Goal: Complete application form

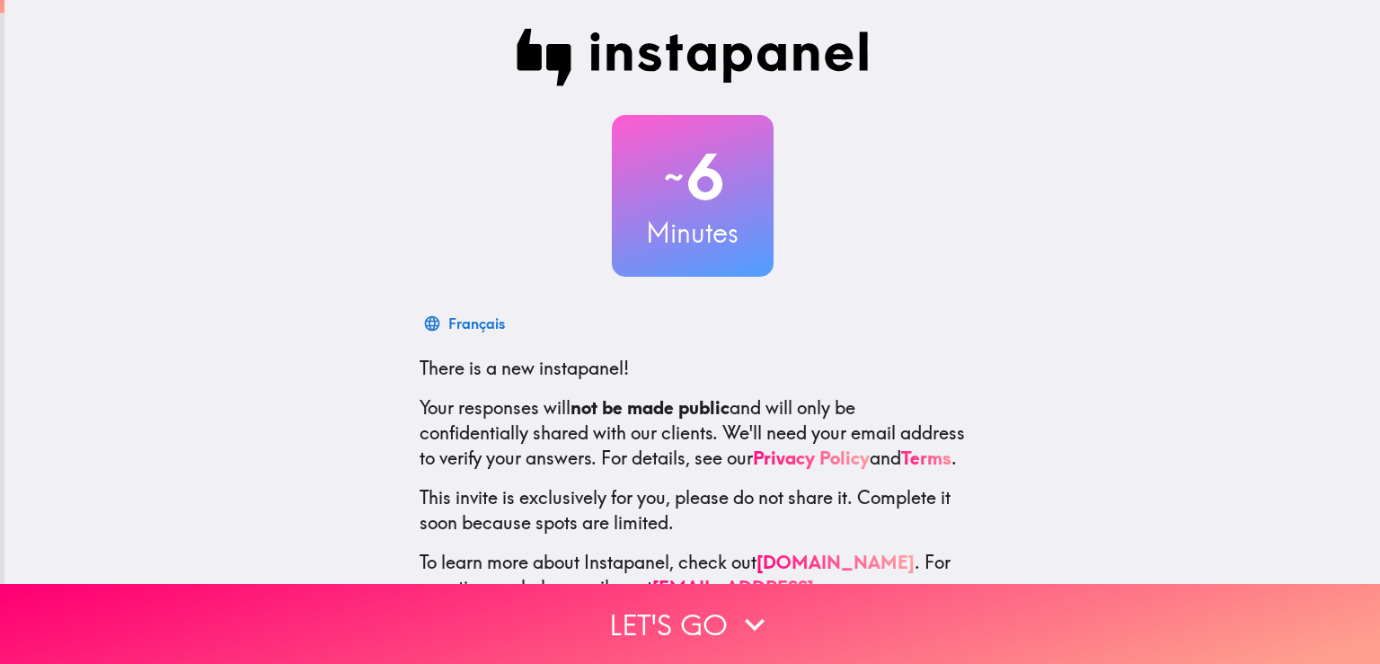
scroll to position [84, 0]
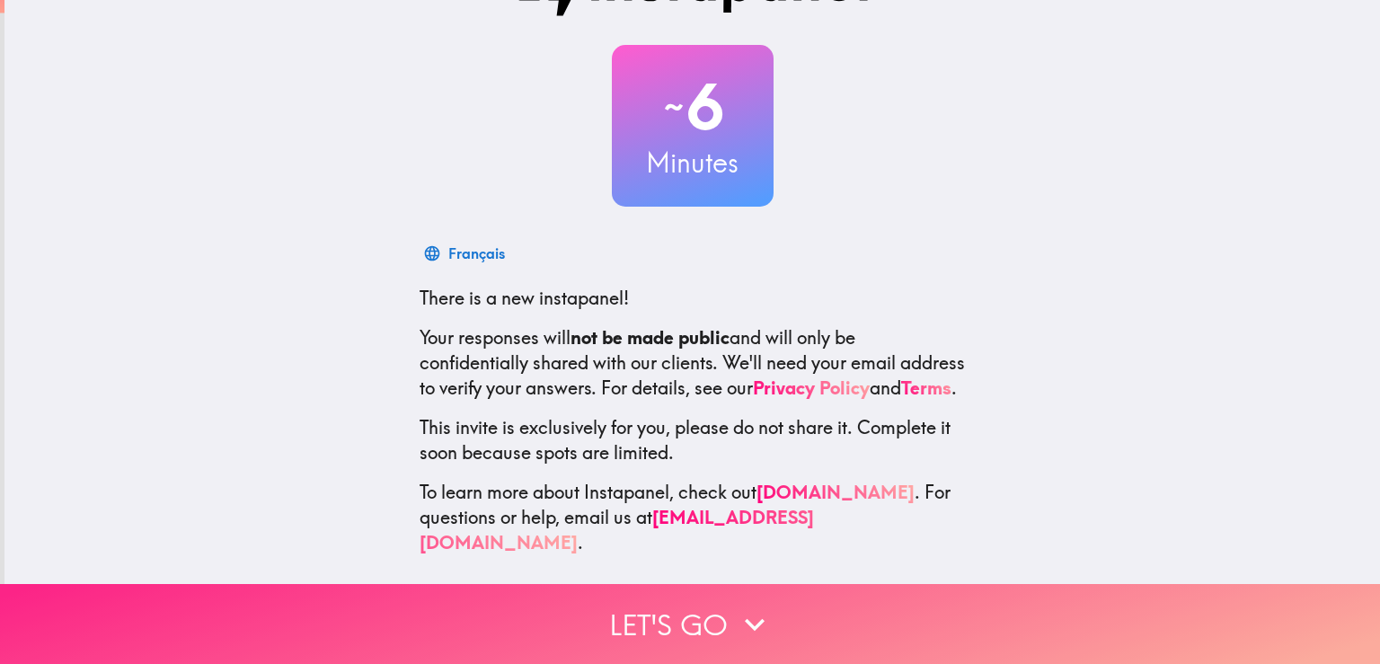
click at [735, 609] on icon "button" at bounding box center [755, 625] width 40 height 40
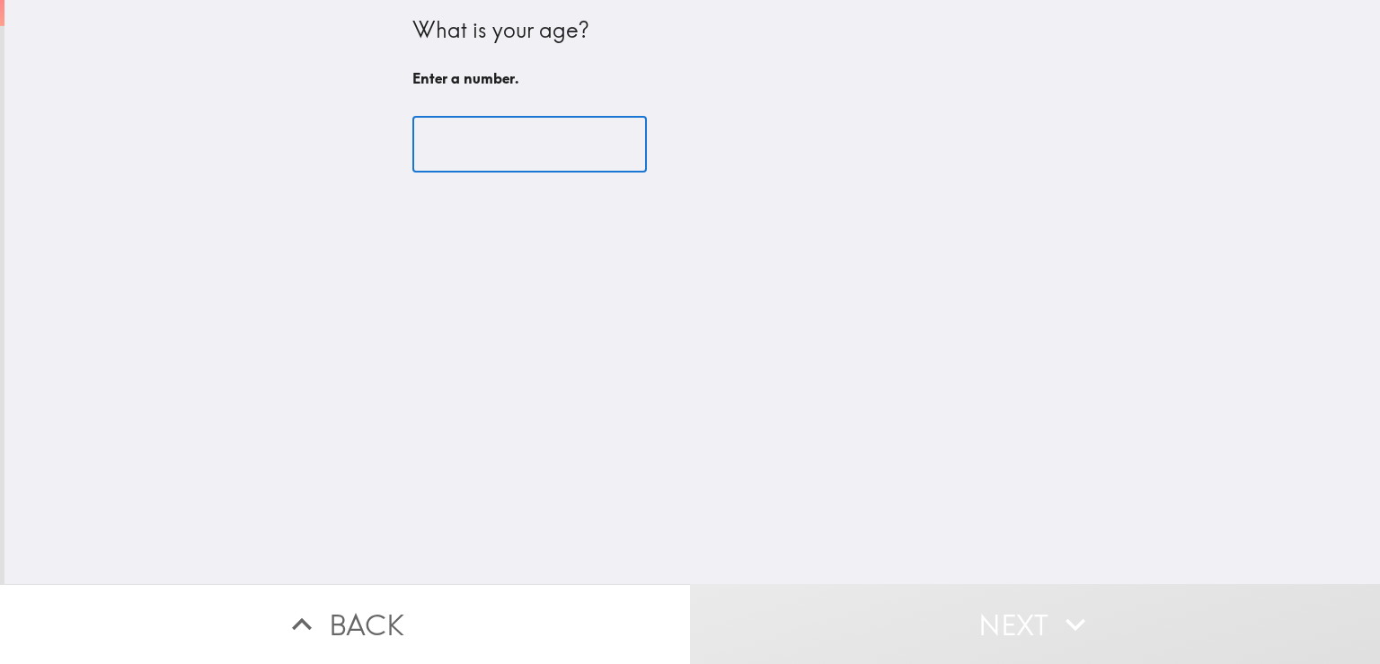
click at [522, 142] on input "number" at bounding box center [529, 145] width 235 height 56
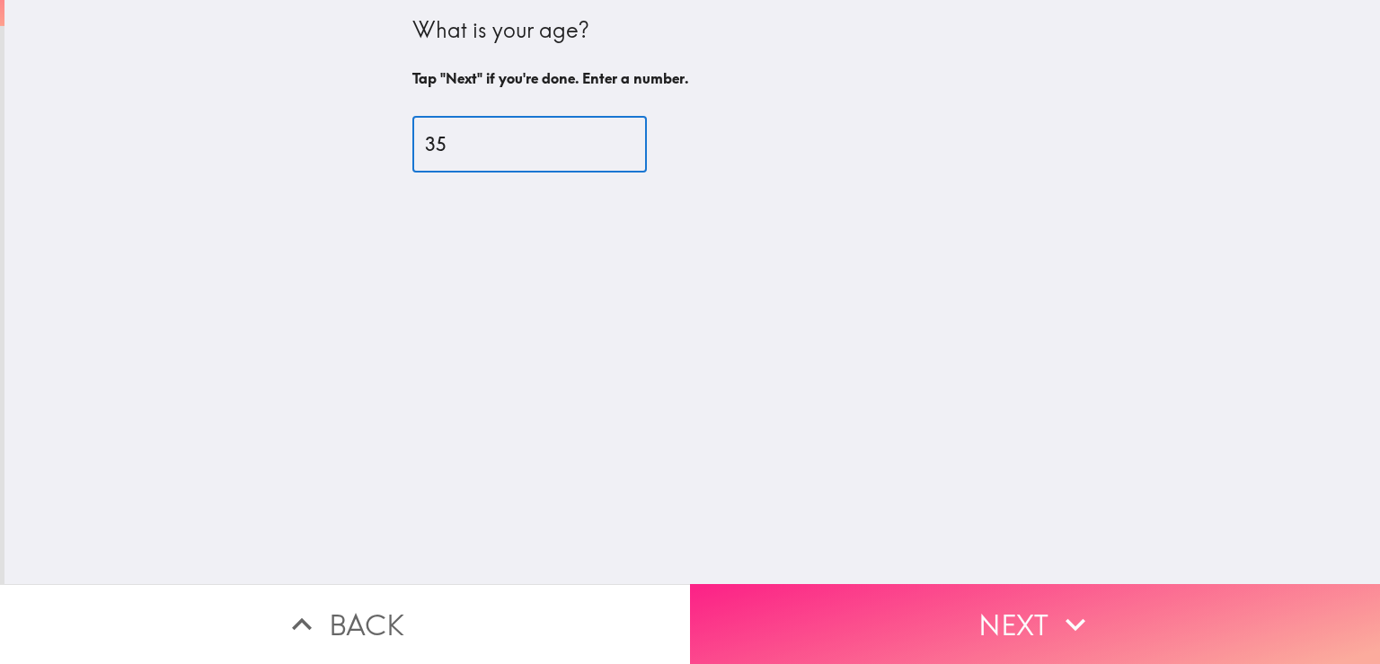
type input "35"
click at [855, 633] on button "Next" at bounding box center [1035, 624] width 690 height 80
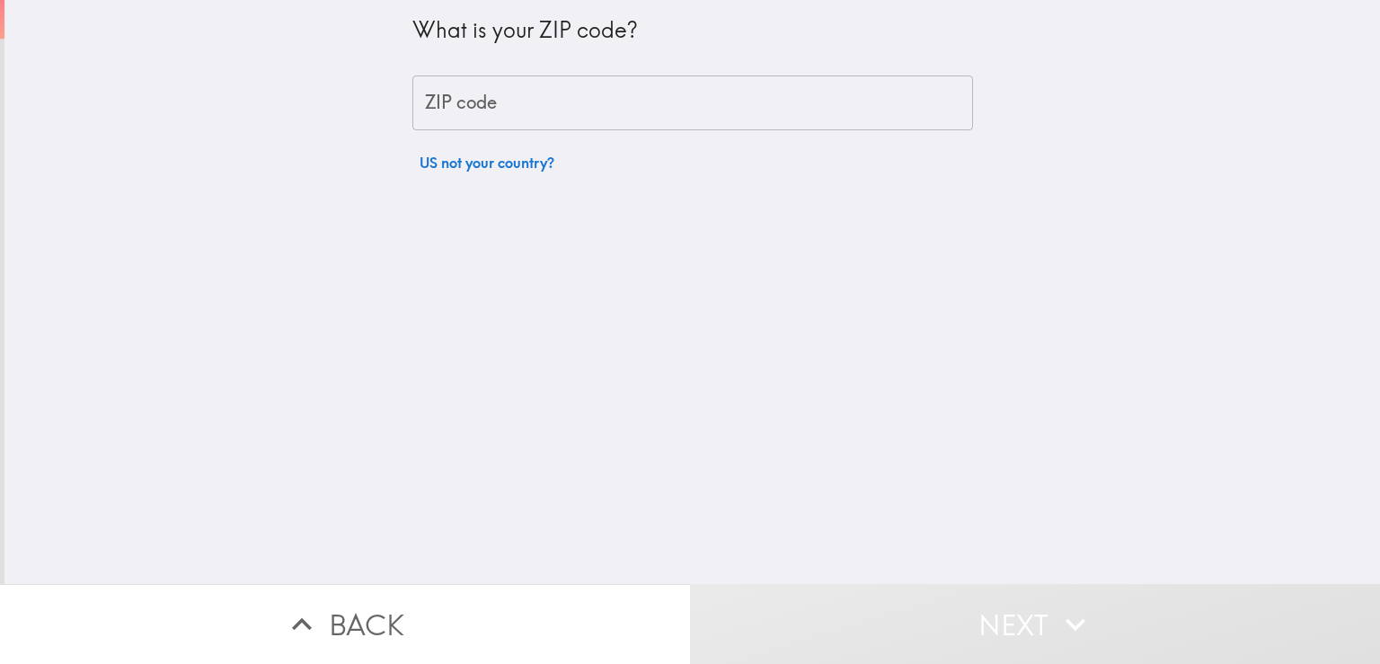
click at [539, 105] on input "ZIP code" at bounding box center [692, 103] width 561 height 56
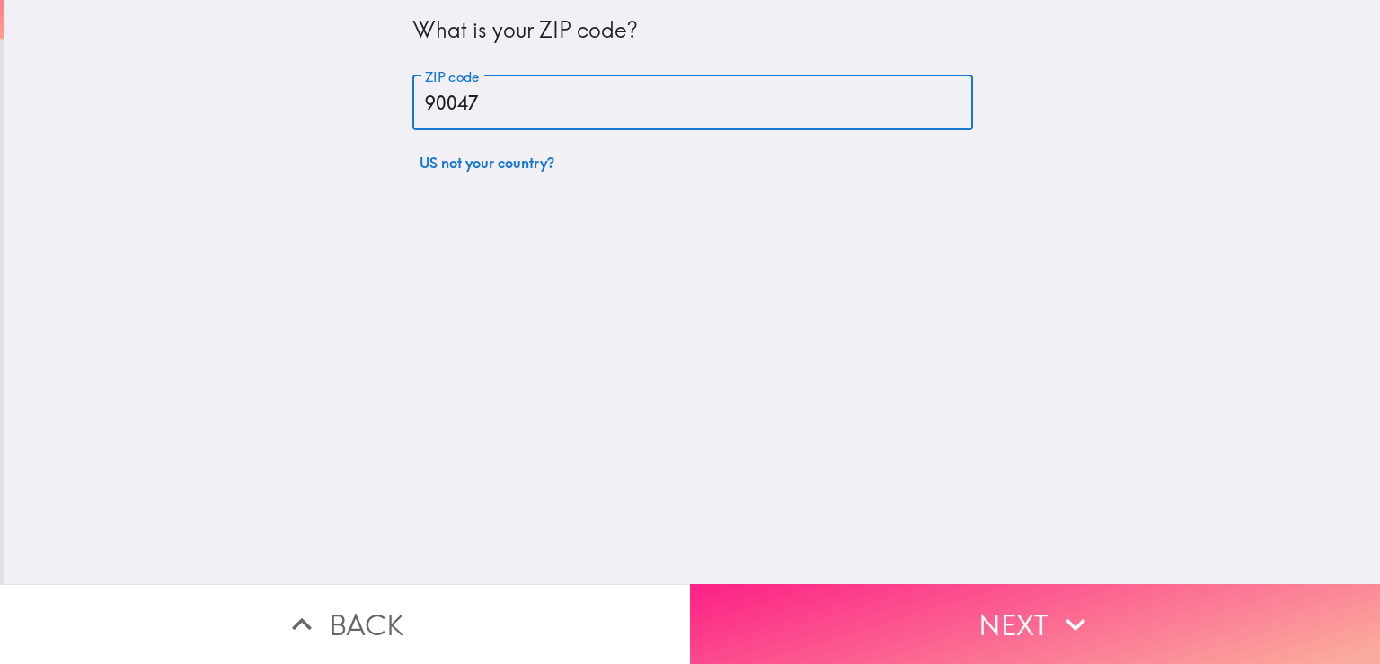
type input "90047"
click at [949, 597] on button "Next" at bounding box center [1035, 624] width 690 height 80
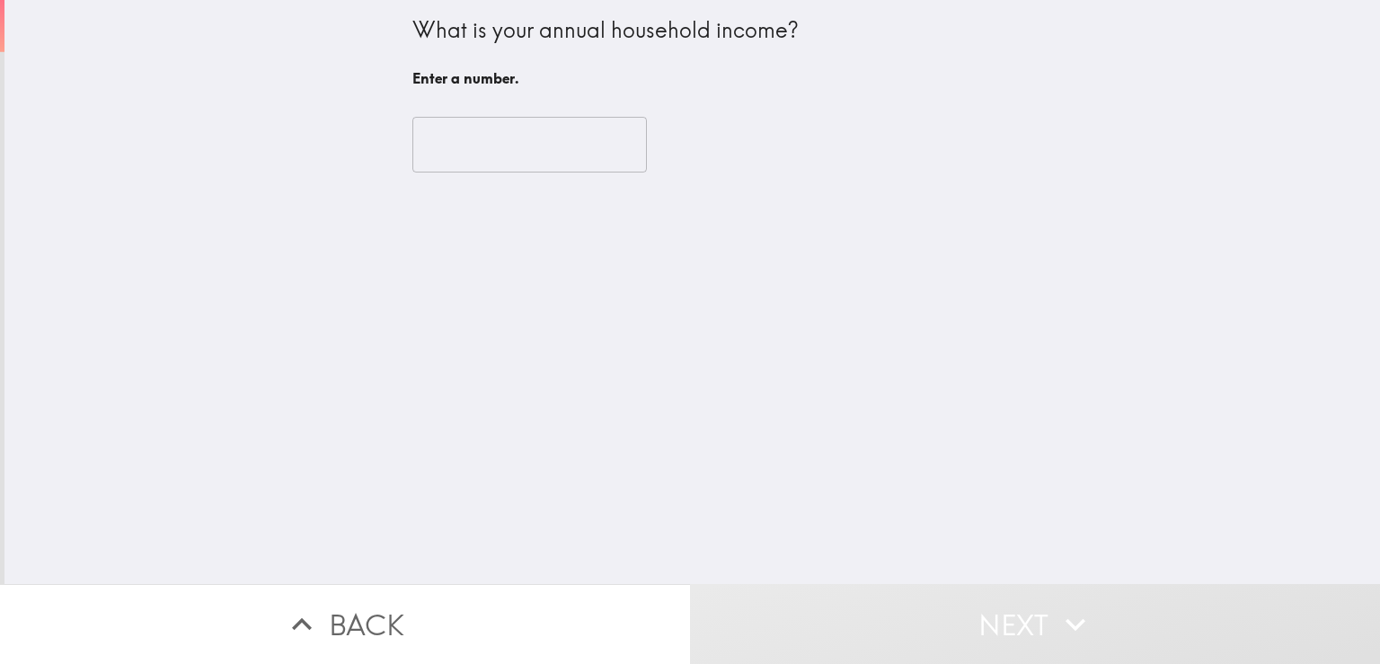
click at [488, 141] on input "number" at bounding box center [529, 145] width 235 height 56
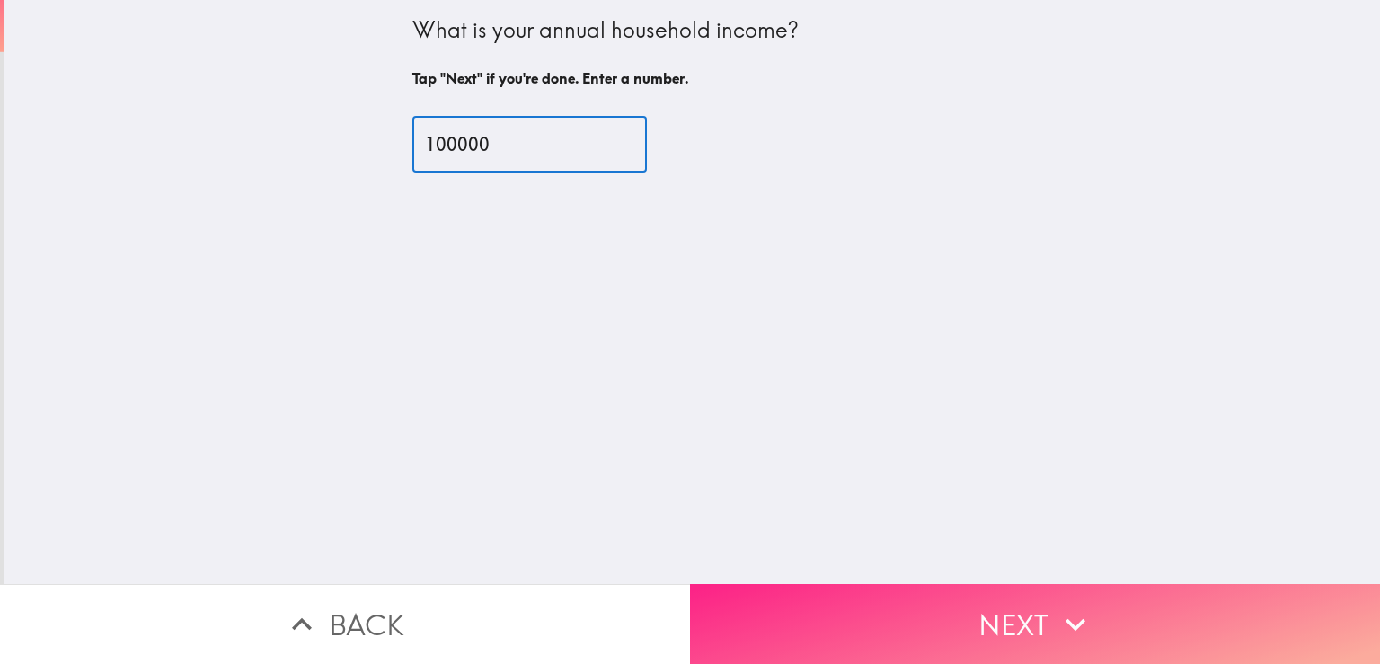
type input "100000"
click at [896, 639] on button "Next" at bounding box center [1035, 624] width 690 height 80
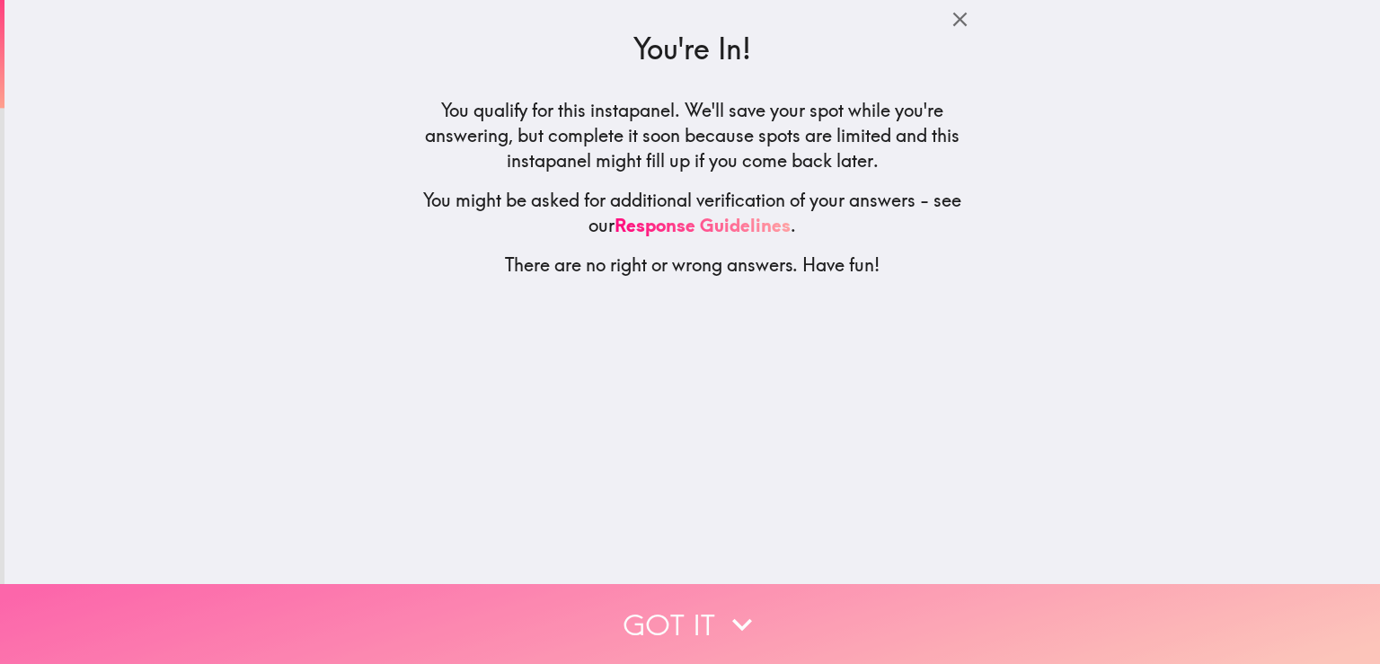
click at [778, 609] on button "Got it" at bounding box center [690, 624] width 1380 height 80
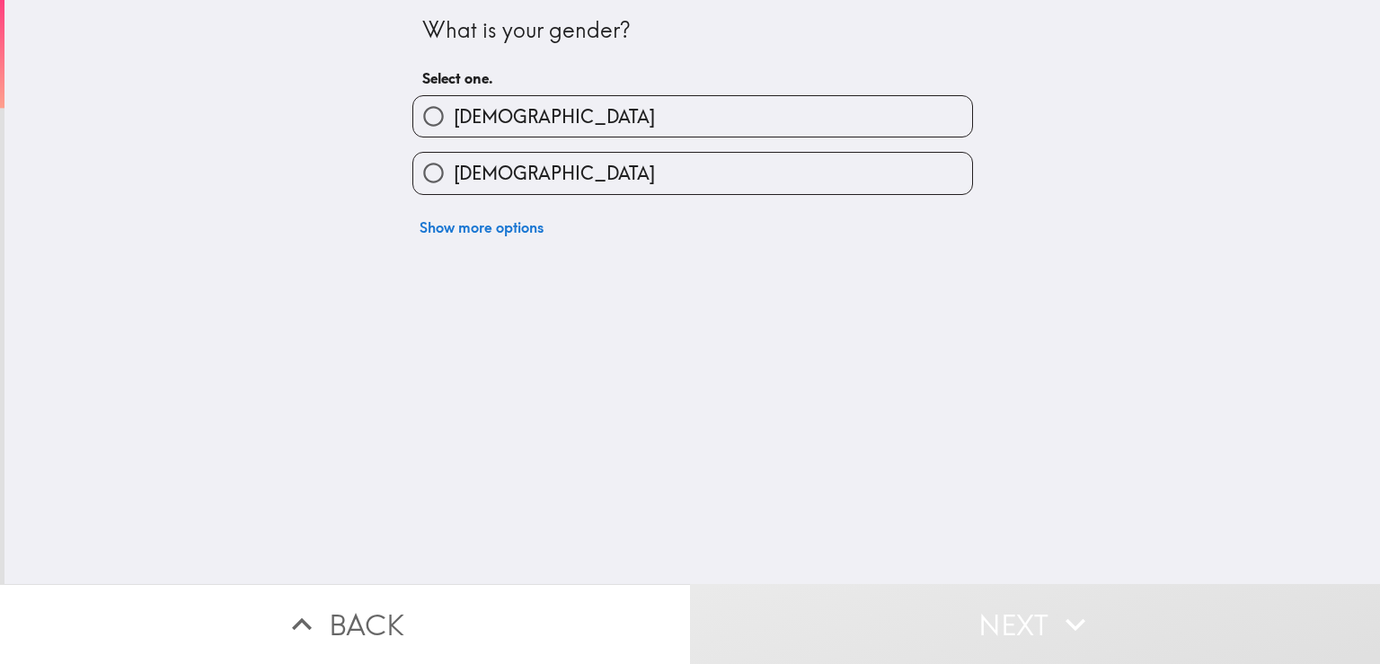
click at [508, 179] on label "[DEMOGRAPHIC_DATA]" at bounding box center [692, 173] width 559 height 40
click at [454, 179] on input "[DEMOGRAPHIC_DATA]" at bounding box center [433, 173] width 40 height 40
radio input "true"
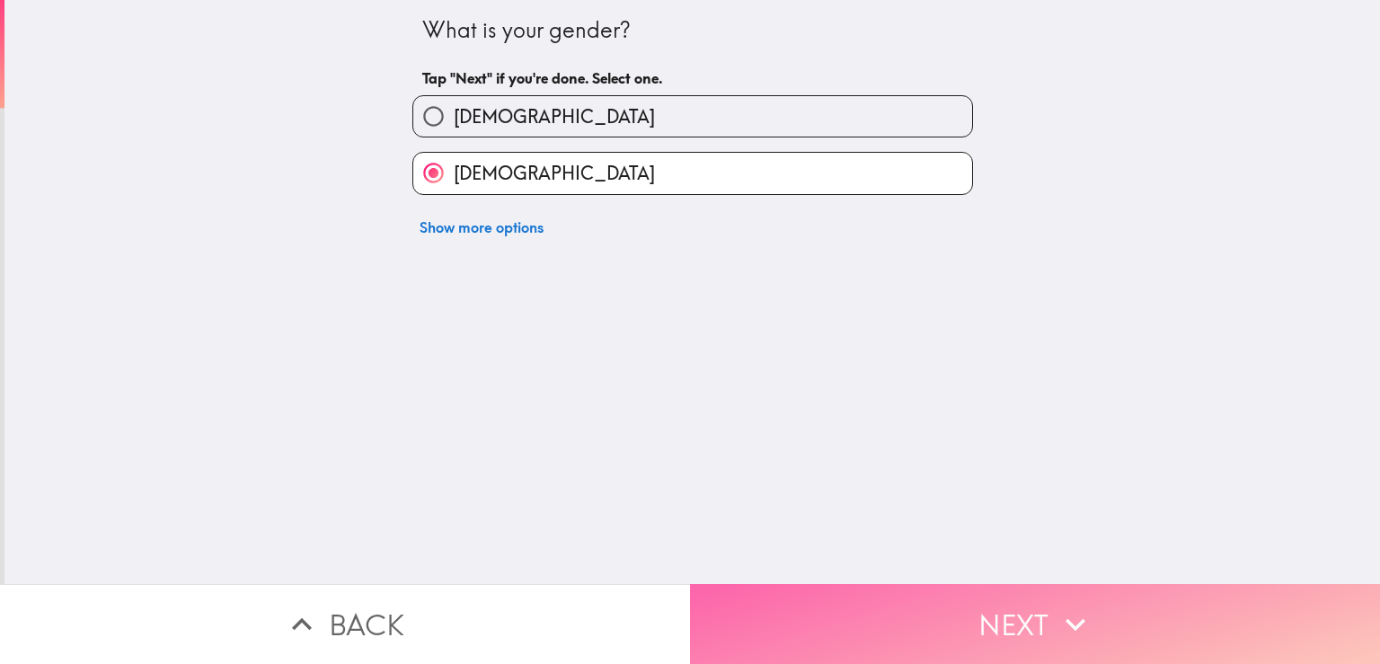
click at [852, 596] on button "Next" at bounding box center [1035, 624] width 690 height 80
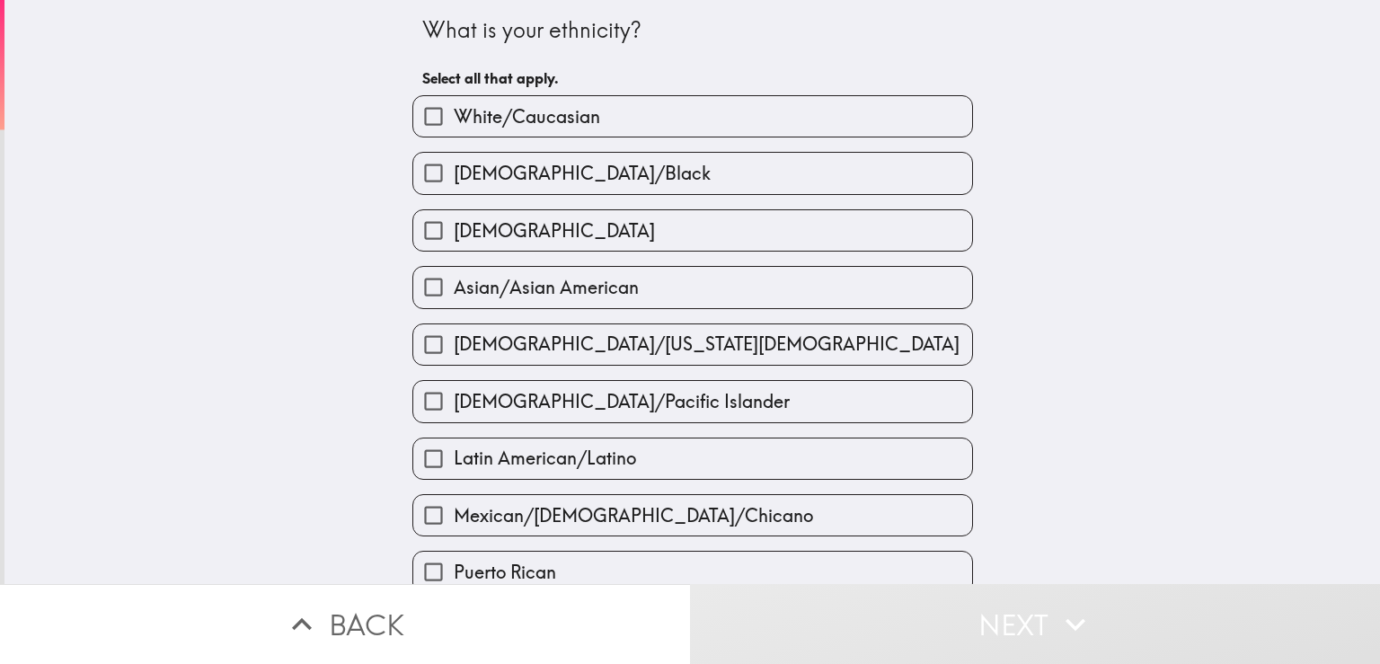
click at [577, 122] on span "White/Caucasian" at bounding box center [527, 116] width 146 height 25
click at [454, 122] on input "White/Caucasian" at bounding box center [433, 116] width 40 height 40
checkbox input "true"
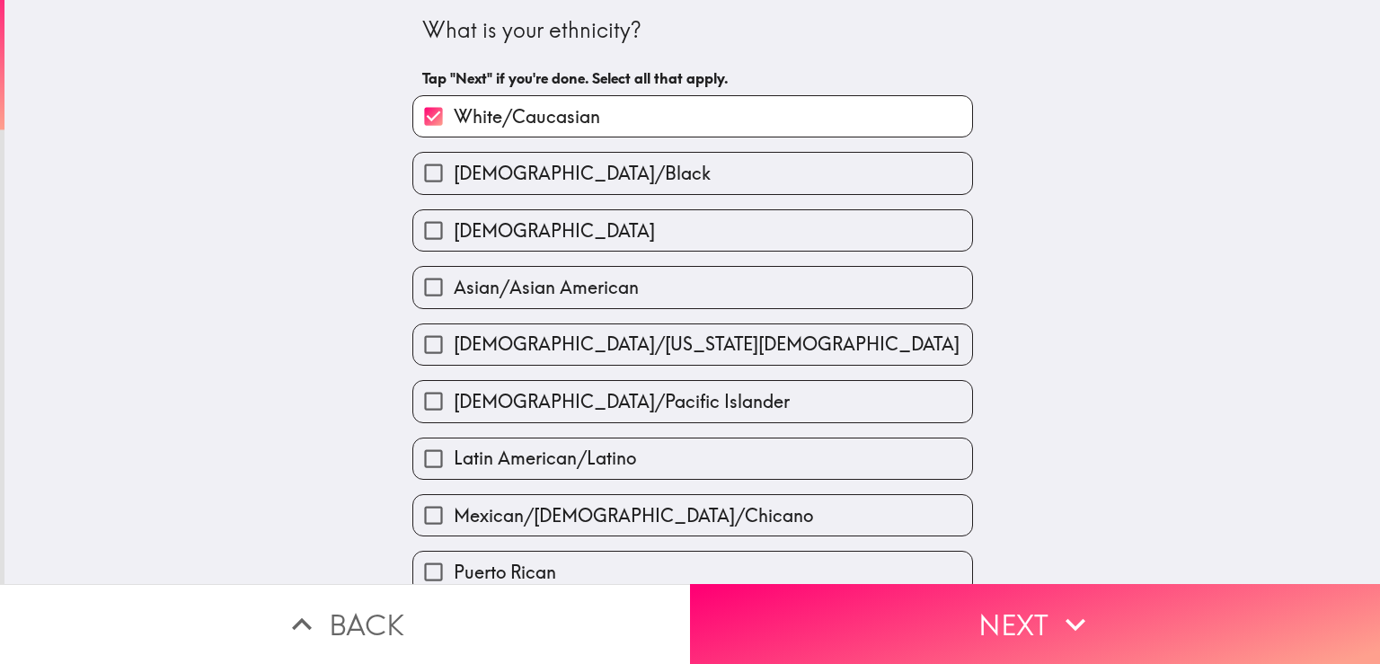
scroll to position [535, 0]
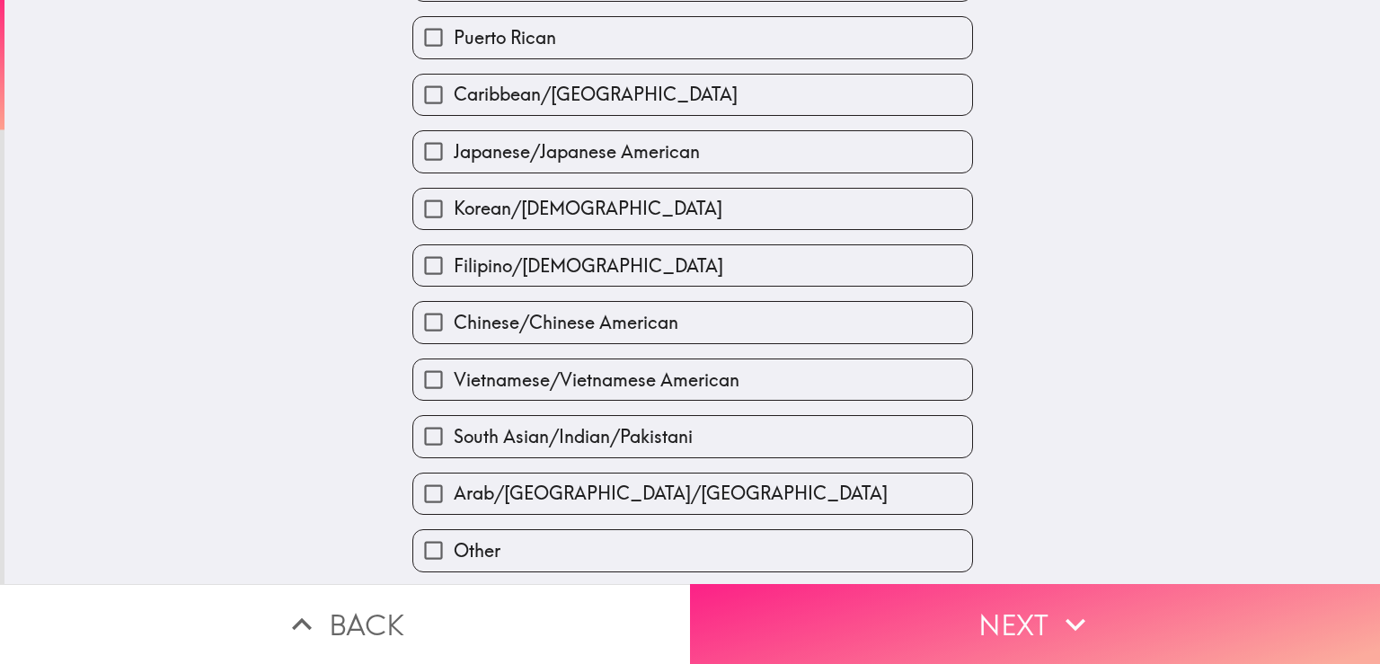
click at [883, 623] on button "Next" at bounding box center [1035, 624] width 690 height 80
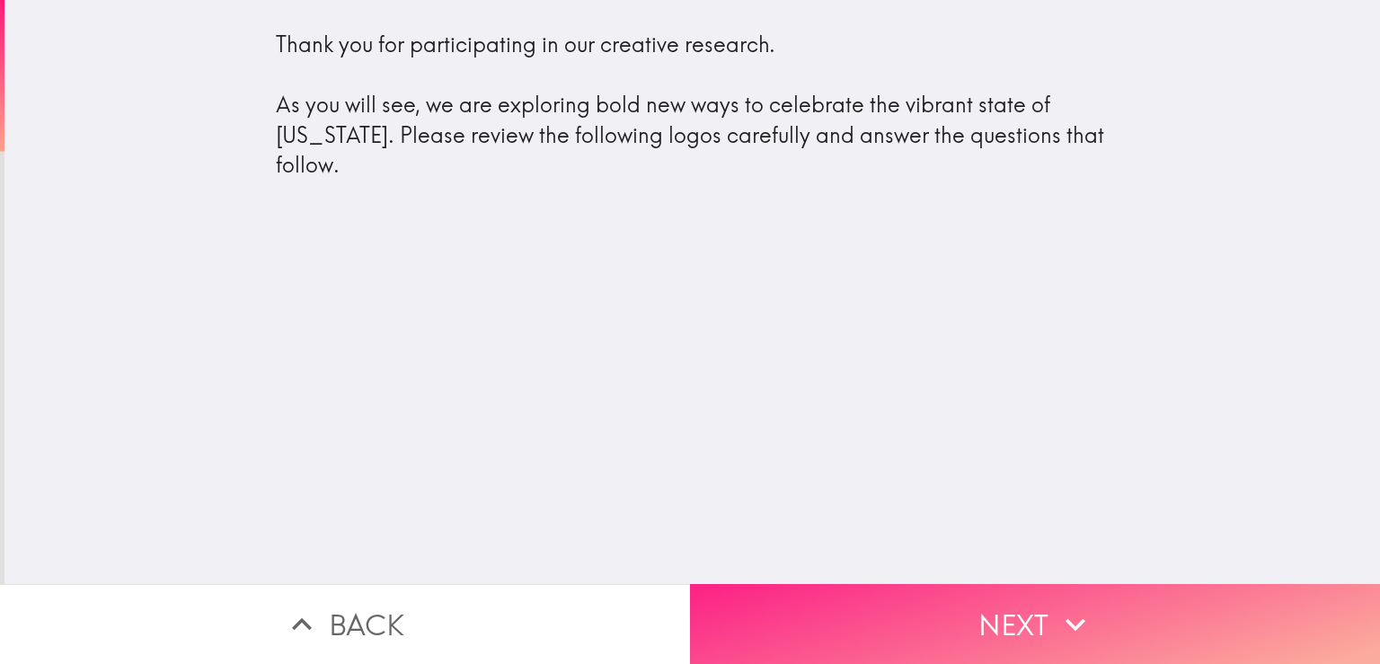
click at [864, 604] on button "Next" at bounding box center [1035, 624] width 690 height 80
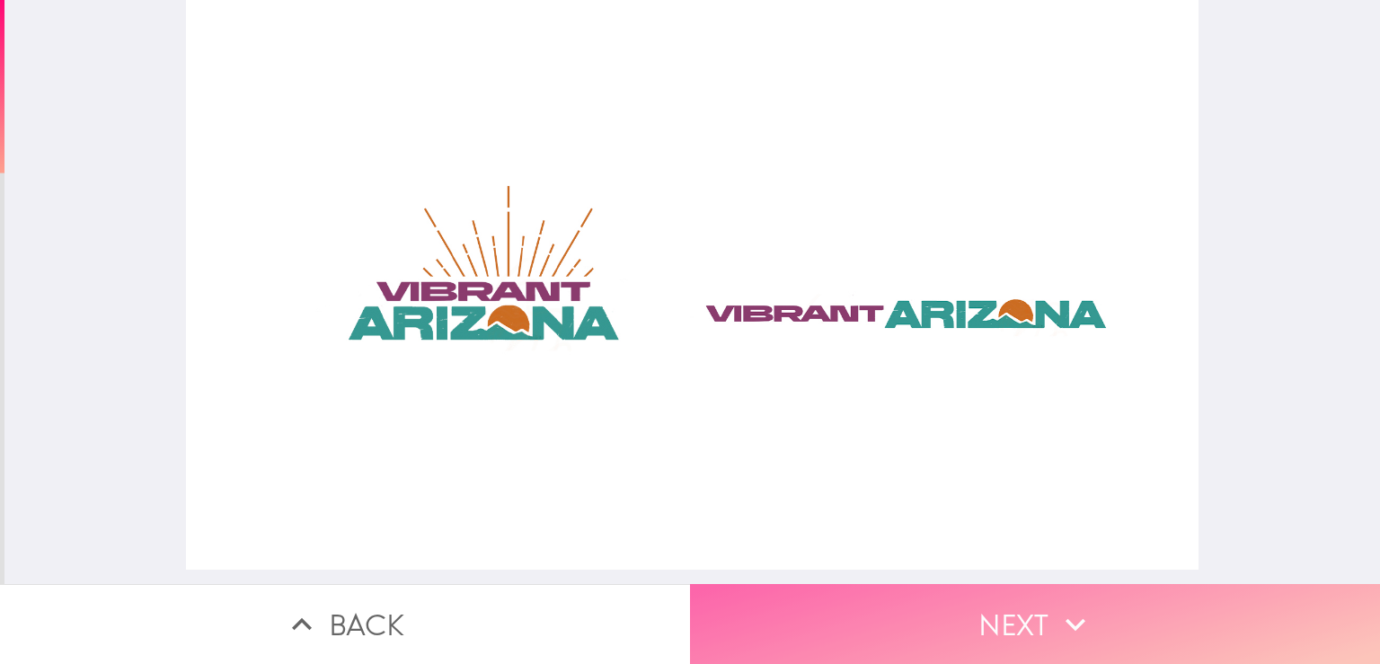
click at [879, 609] on button "Next" at bounding box center [1035, 624] width 690 height 80
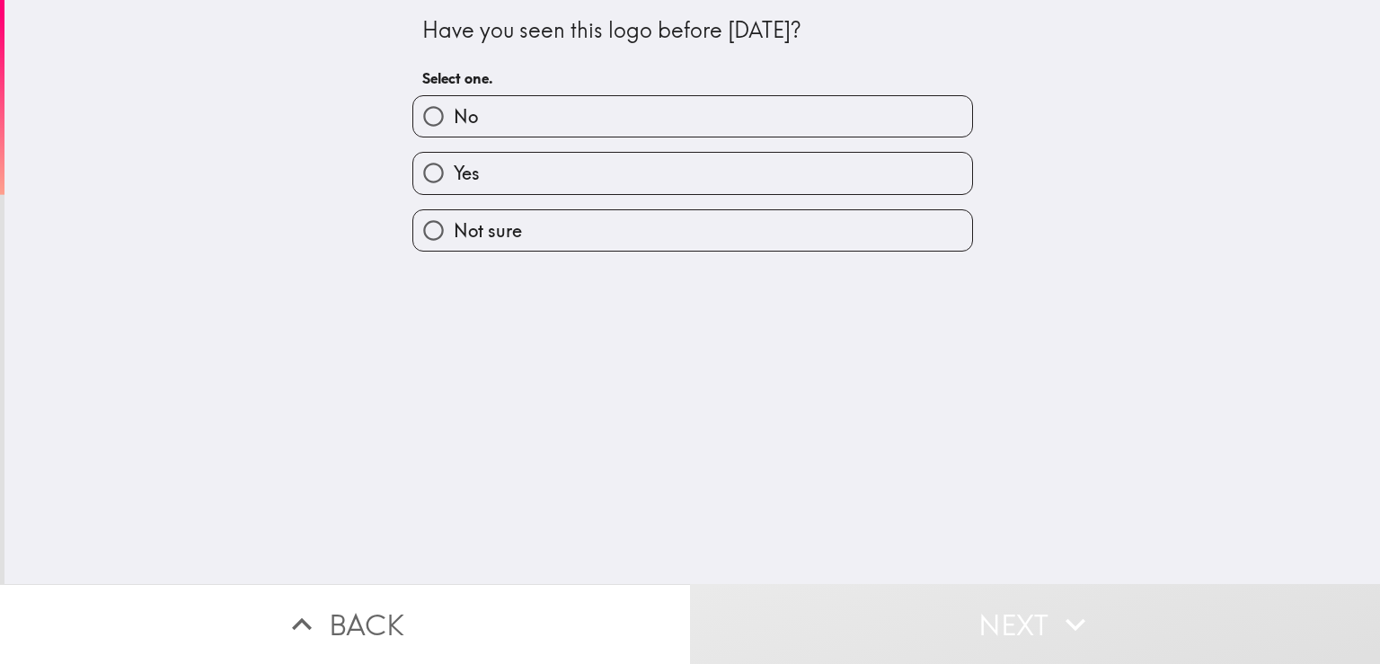
click at [495, 175] on label "Yes" at bounding box center [692, 173] width 559 height 40
click at [454, 175] on input "Yes" at bounding box center [433, 173] width 40 height 40
radio input "true"
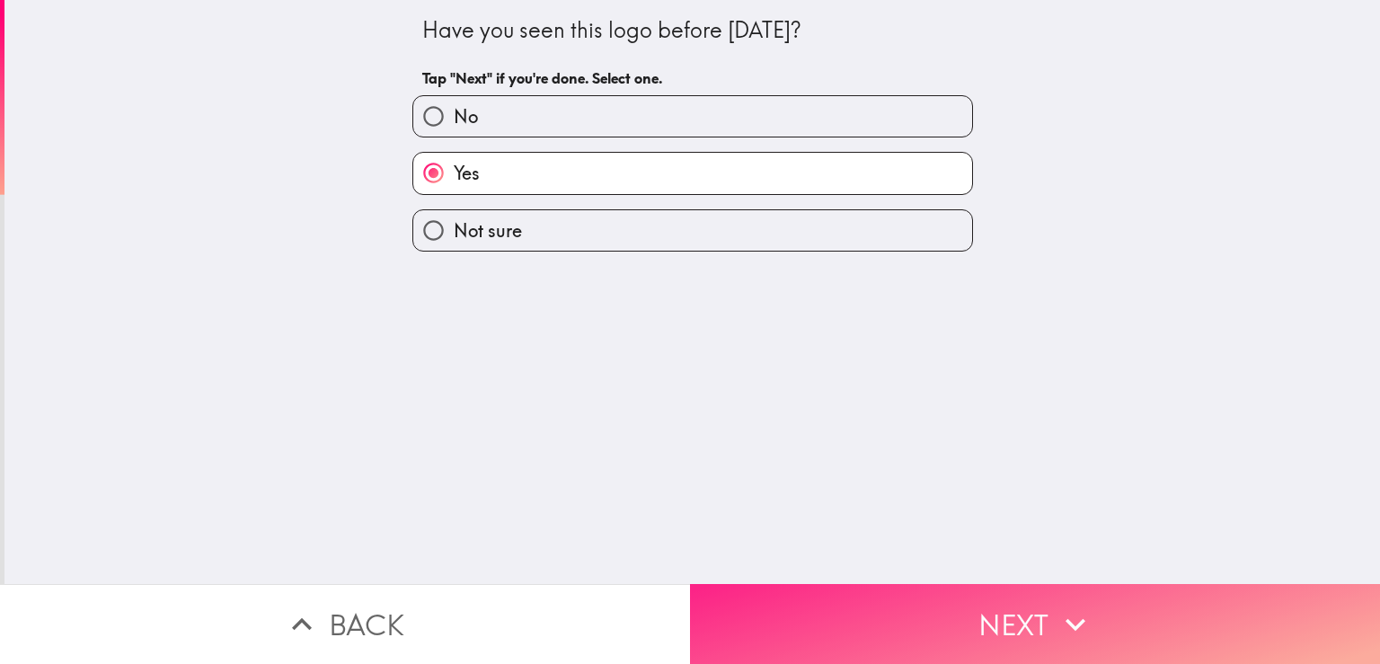
click at [805, 591] on button "Next" at bounding box center [1035, 624] width 690 height 80
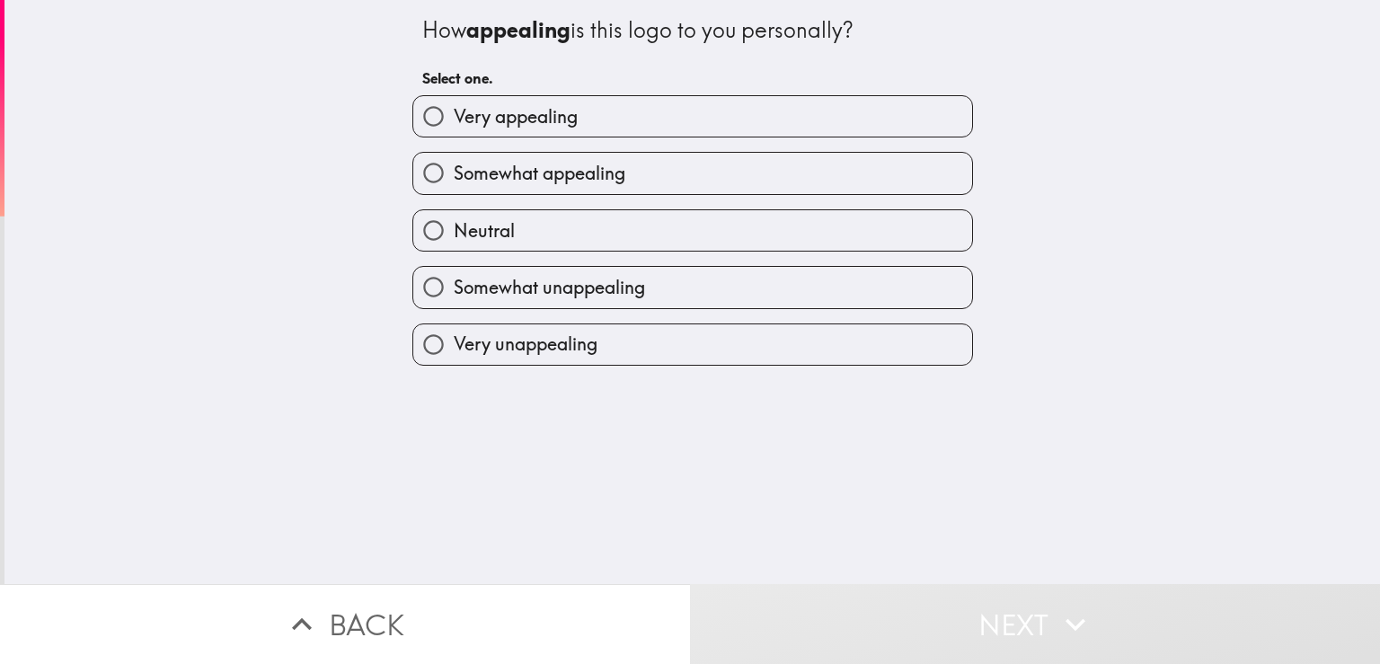
click at [536, 111] on span "Very appealing" at bounding box center [516, 116] width 124 height 25
click at [454, 111] on input "Very appealing" at bounding box center [433, 116] width 40 height 40
radio input "true"
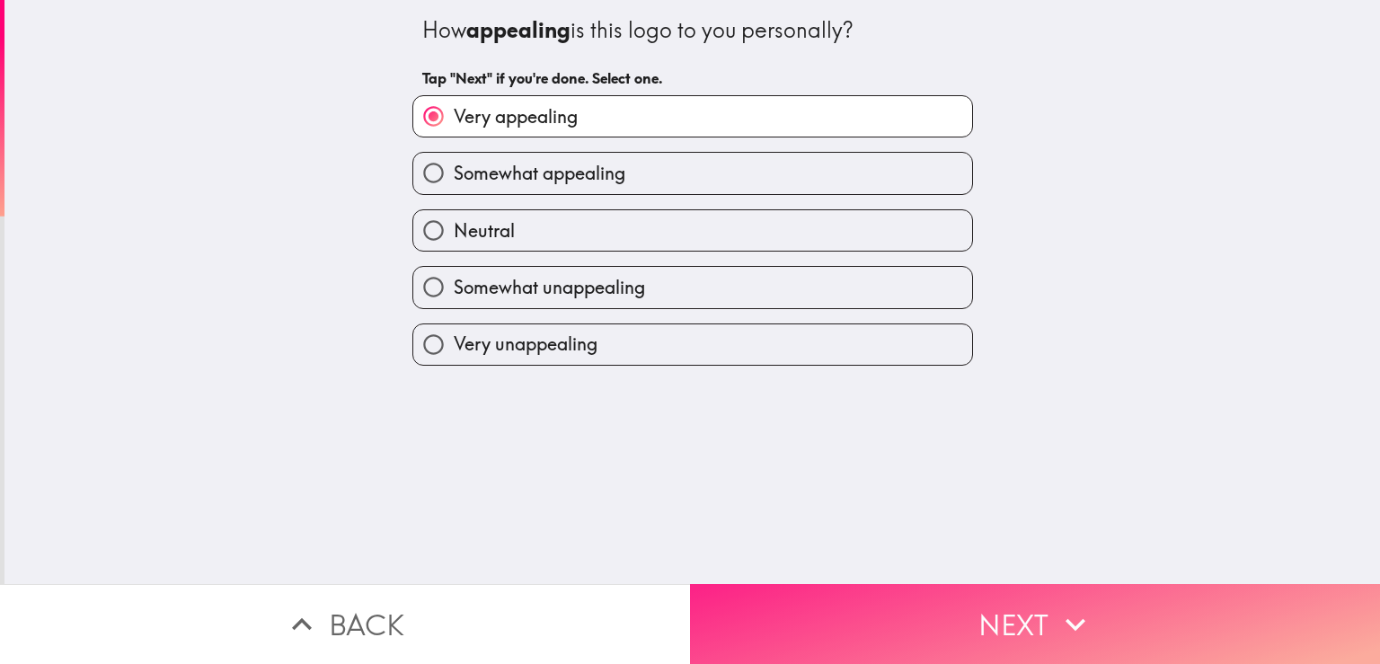
click at [826, 615] on button "Next" at bounding box center [1035, 624] width 690 height 80
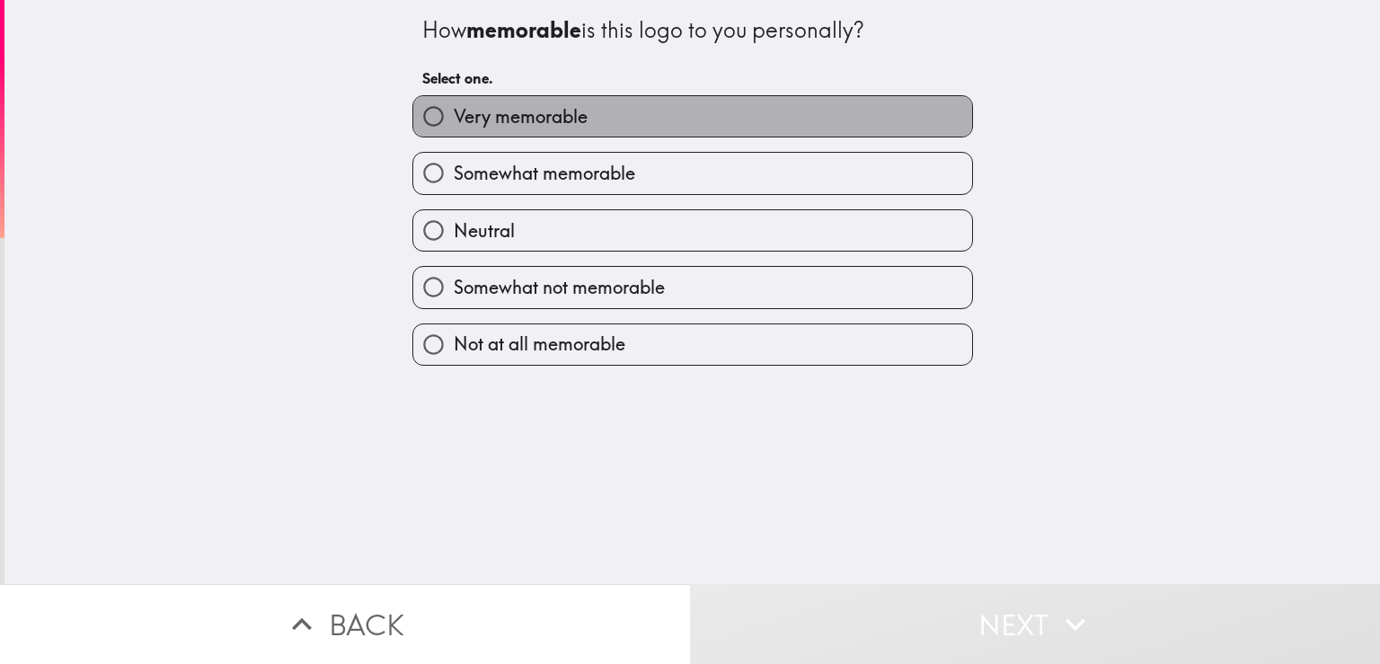
click at [531, 128] on span "Very memorable" at bounding box center [521, 116] width 134 height 25
click at [454, 128] on input "Very memorable" at bounding box center [433, 116] width 40 height 40
radio input "true"
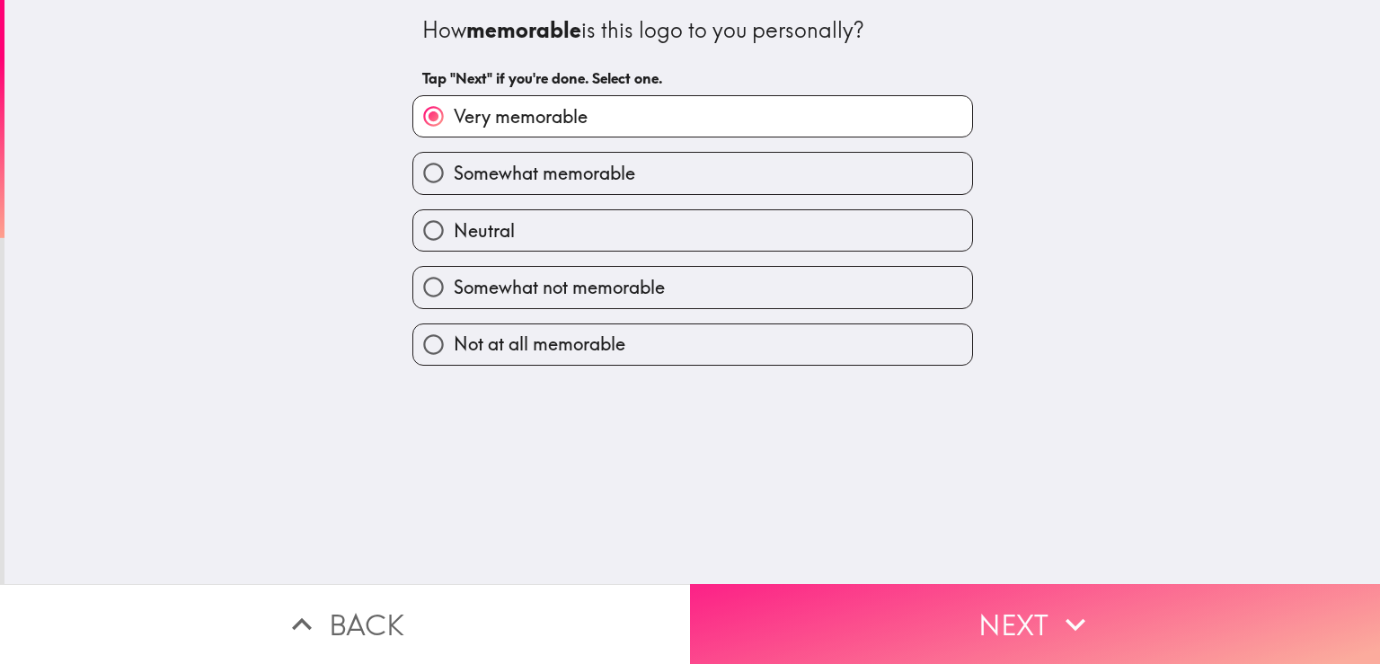
click at [832, 608] on button "Next" at bounding box center [1035, 624] width 690 height 80
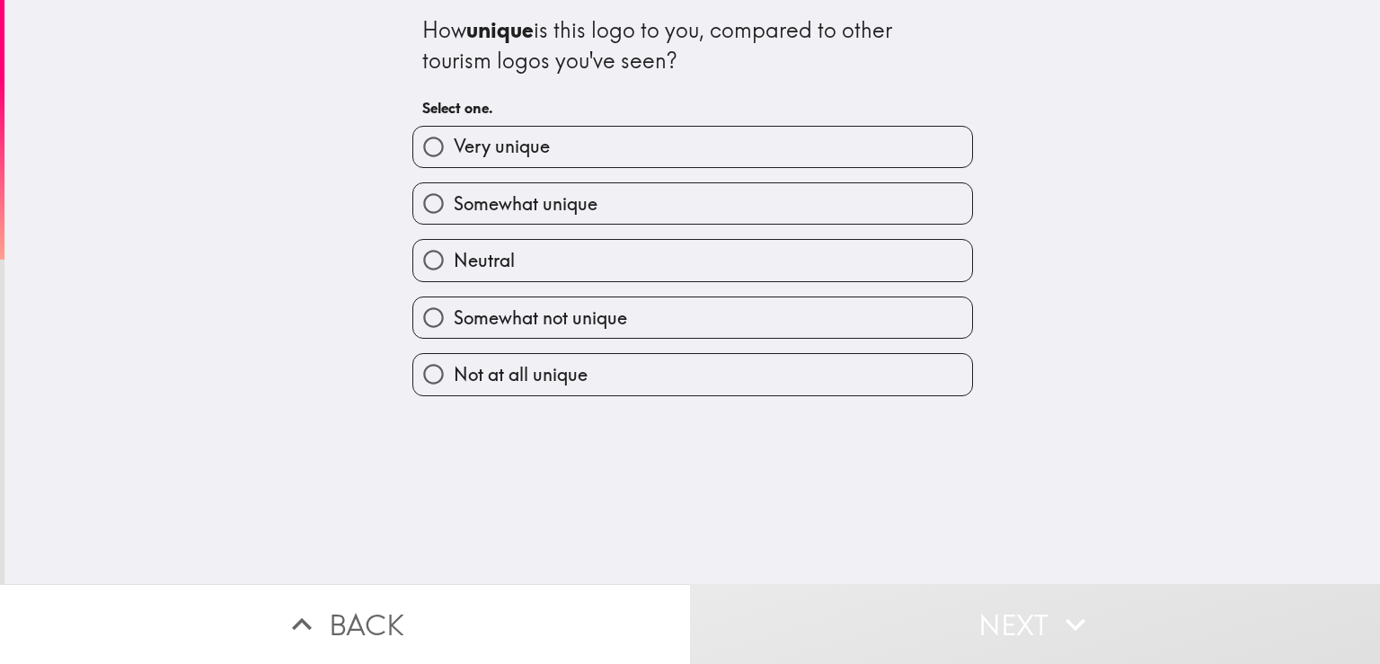
click at [572, 158] on label "Very unique" at bounding box center [692, 147] width 559 height 40
click at [454, 158] on input "Very unique" at bounding box center [433, 147] width 40 height 40
radio input "true"
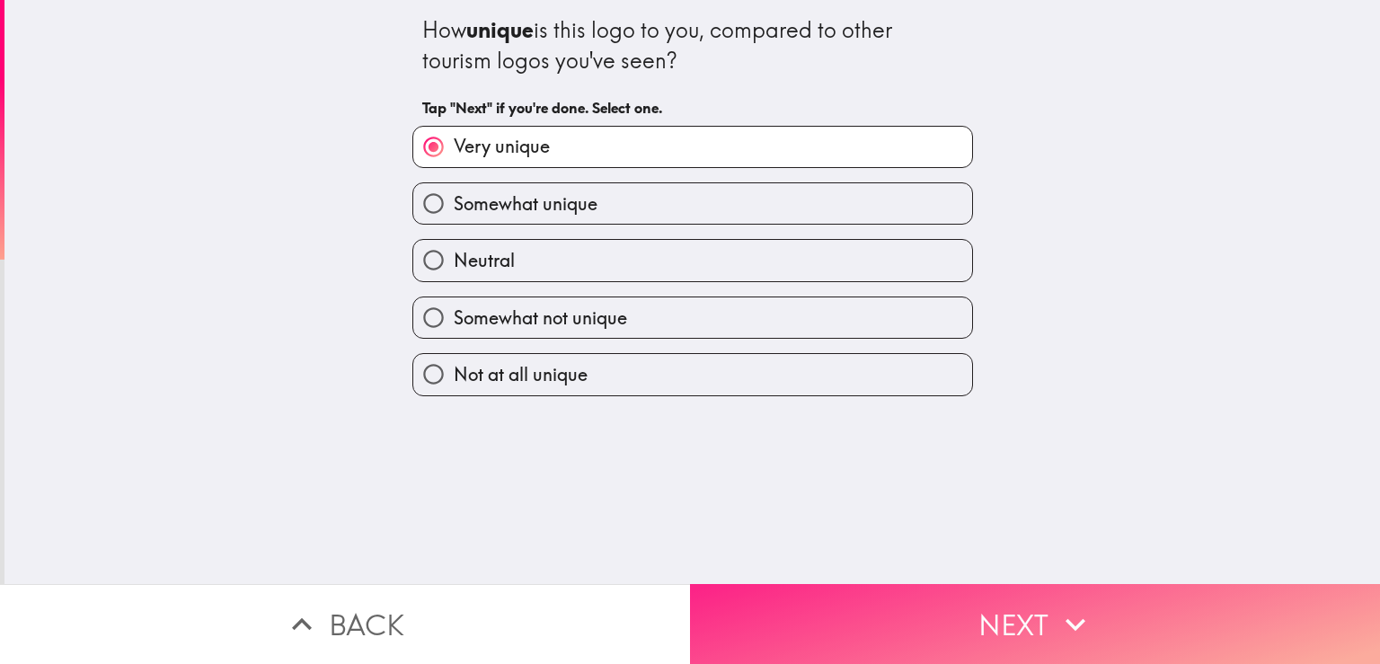
click at [846, 613] on button "Next" at bounding box center [1035, 624] width 690 height 80
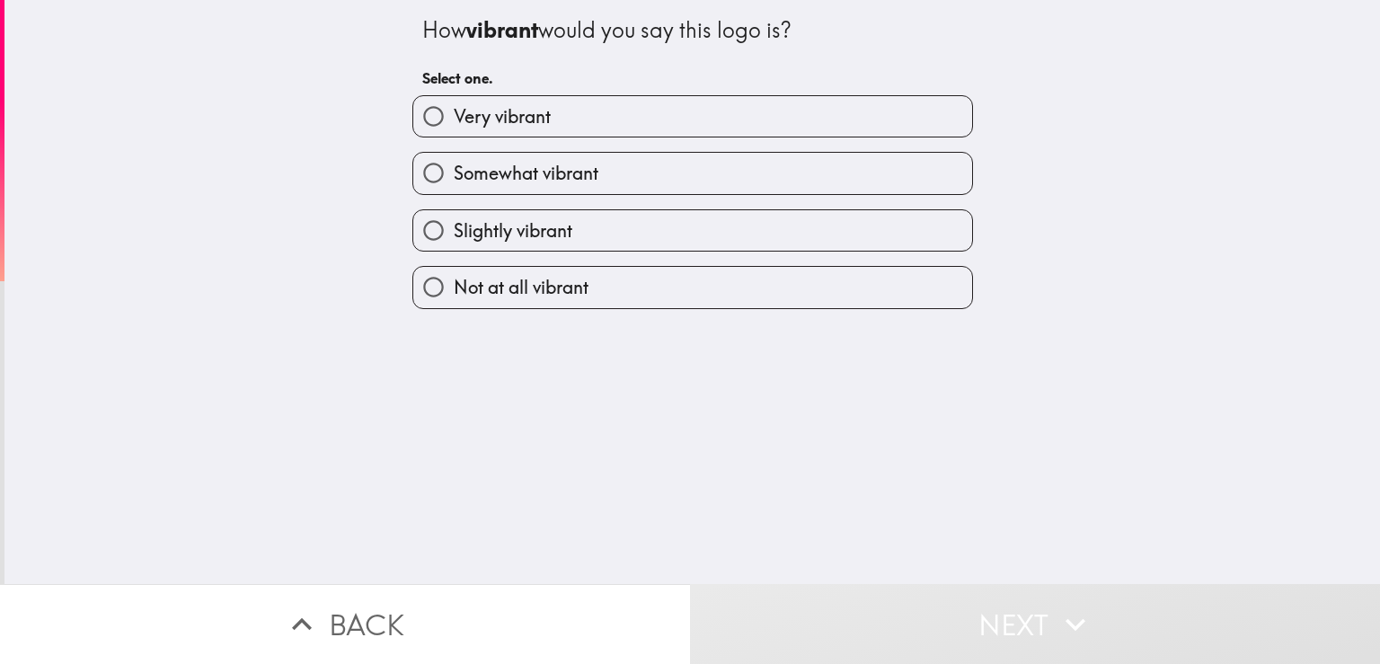
click at [569, 110] on label "Very vibrant" at bounding box center [692, 116] width 559 height 40
click at [454, 110] on input "Very vibrant" at bounding box center [433, 116] width 40 height 40
radio input "true"
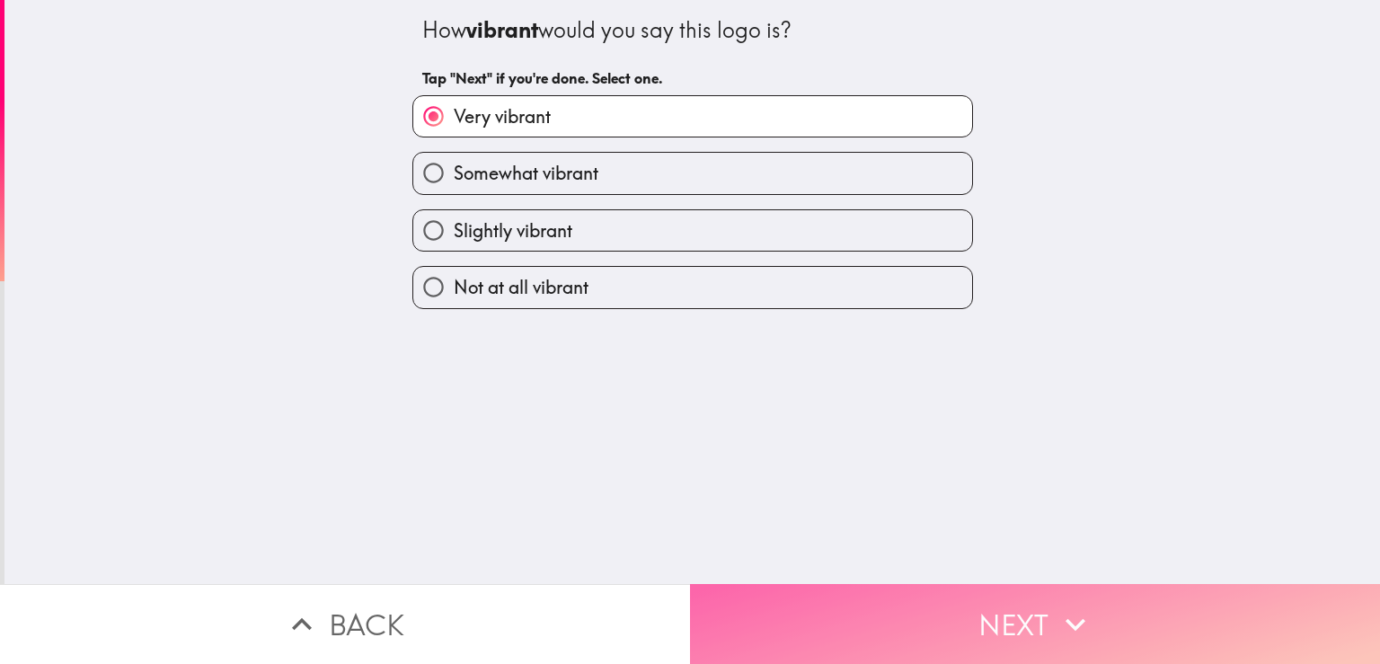
click at [834, 595] on button "Next" at bounding box center [1035, 624] width 690 height 80
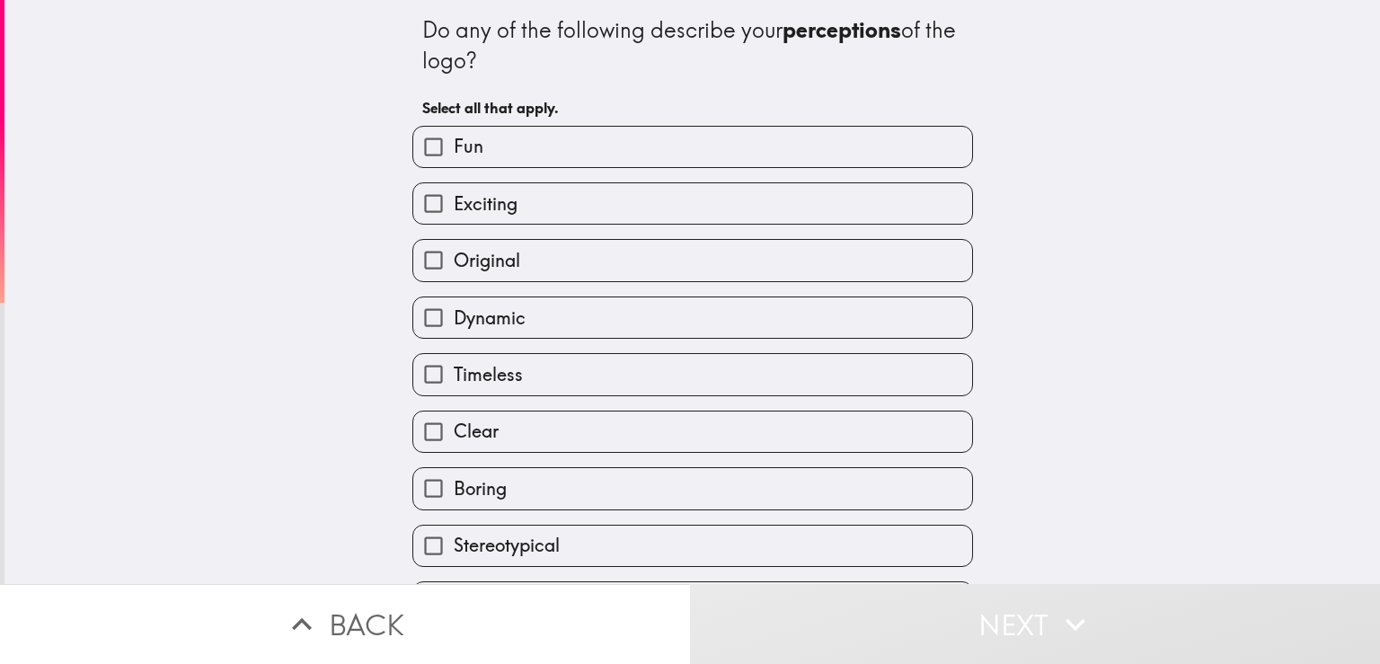
click at [518, 146] on label "Fun" at bounding box center [692, 147] width 559 height 40
click at [454, 146] on input "Fun" at bounding box center [433, 147] width 40 height 40
checkbox input "true"
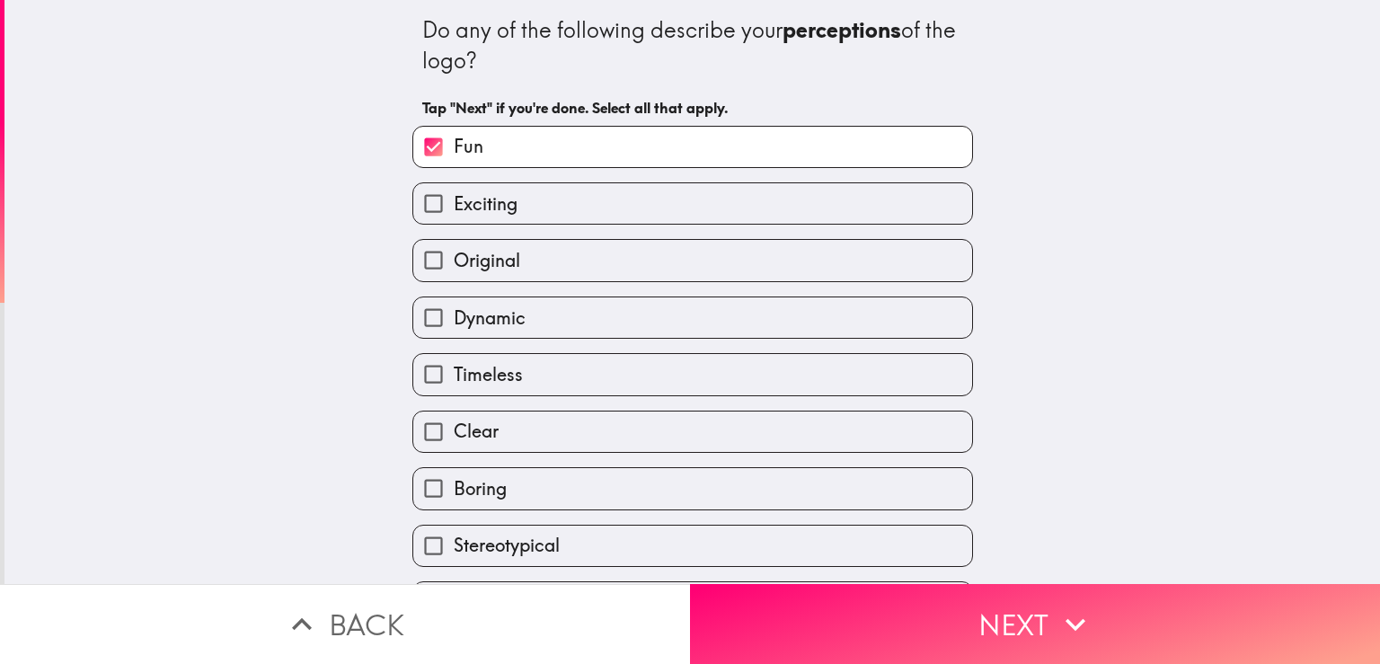
click at [534, 205] on label "Exciting" at bounding box center [692, 203] width 559 height 40
click at [454, 205] on input "Exciting" at bounding box center [433, 203] width 40 height 40
checkbox input "true"
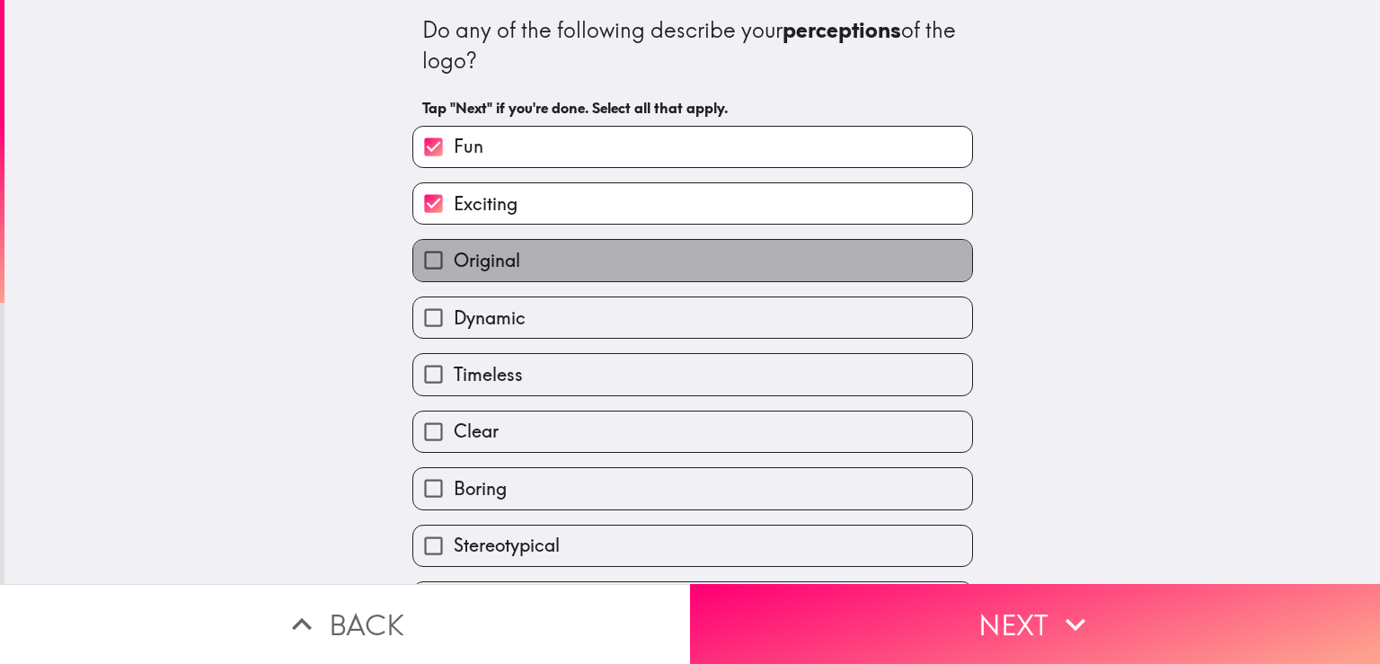
drag, startPoint x: 539, startPoint y: 253, endPoint x: 541, endPoint y: 262, distance: 9.2
click at [539, 254] on label "Original" at bounding box center [692, 260] width 559 height 40
click at [454, 254] on input "Original" at bounding box center [433, 260] width 40 height 40
checkbox input "true"
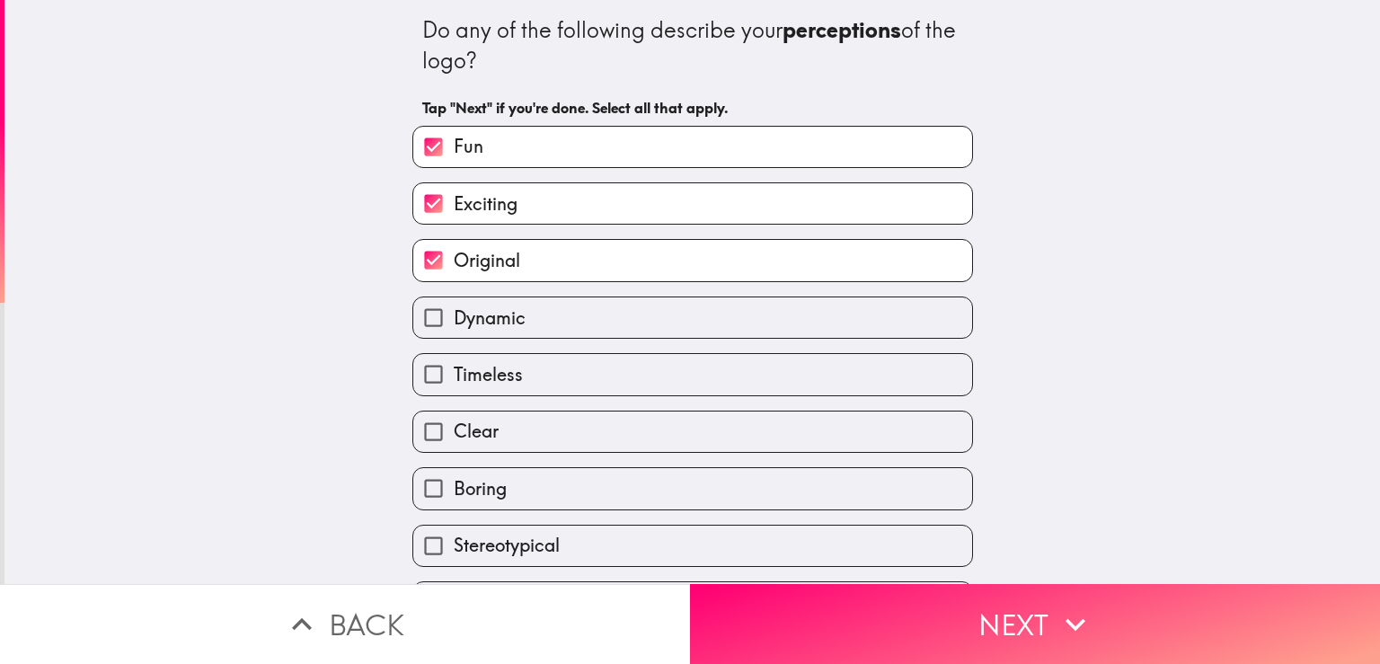
click at [548, 315] on label "Dynamic" at bounding box center [692, 317] width 559 height 40
click at [454, 315] on input "Dynamic" at bounding box center [433, 317] width 40 height 40
checkbox input "true"
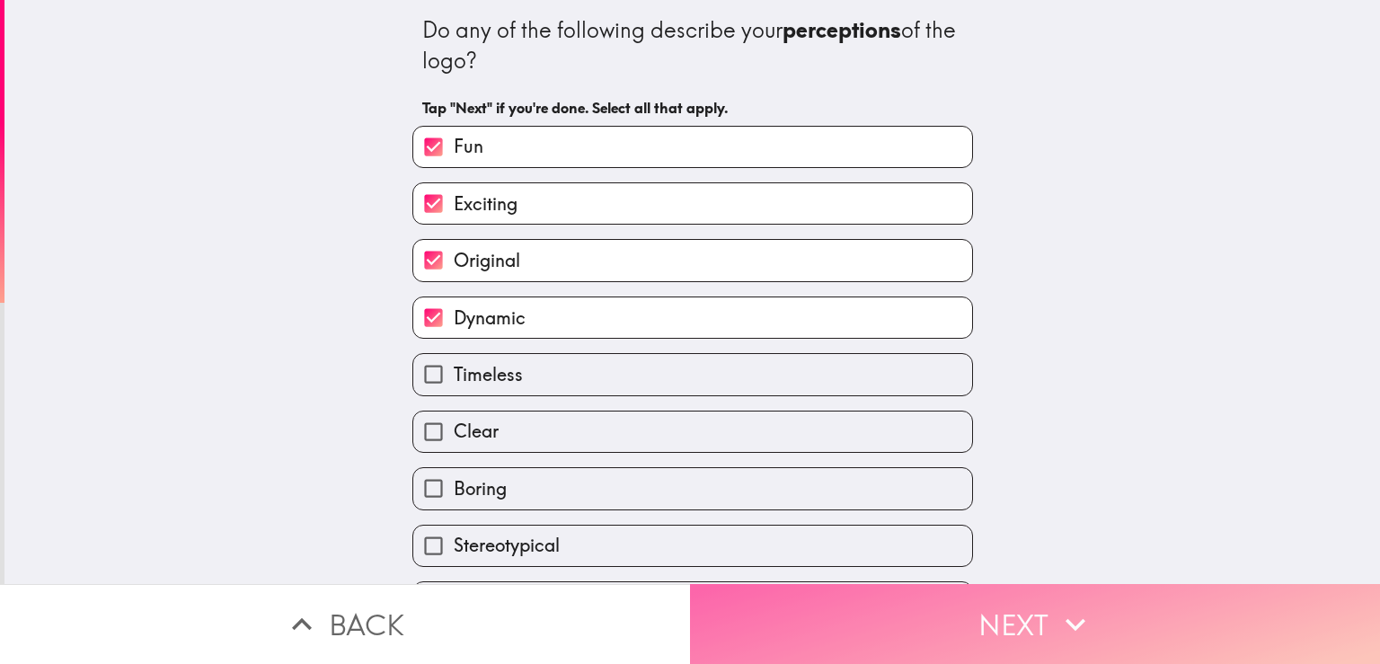
click at [811, 608] on button "Next" at bounding box center [1035, 624] width 690 height 80
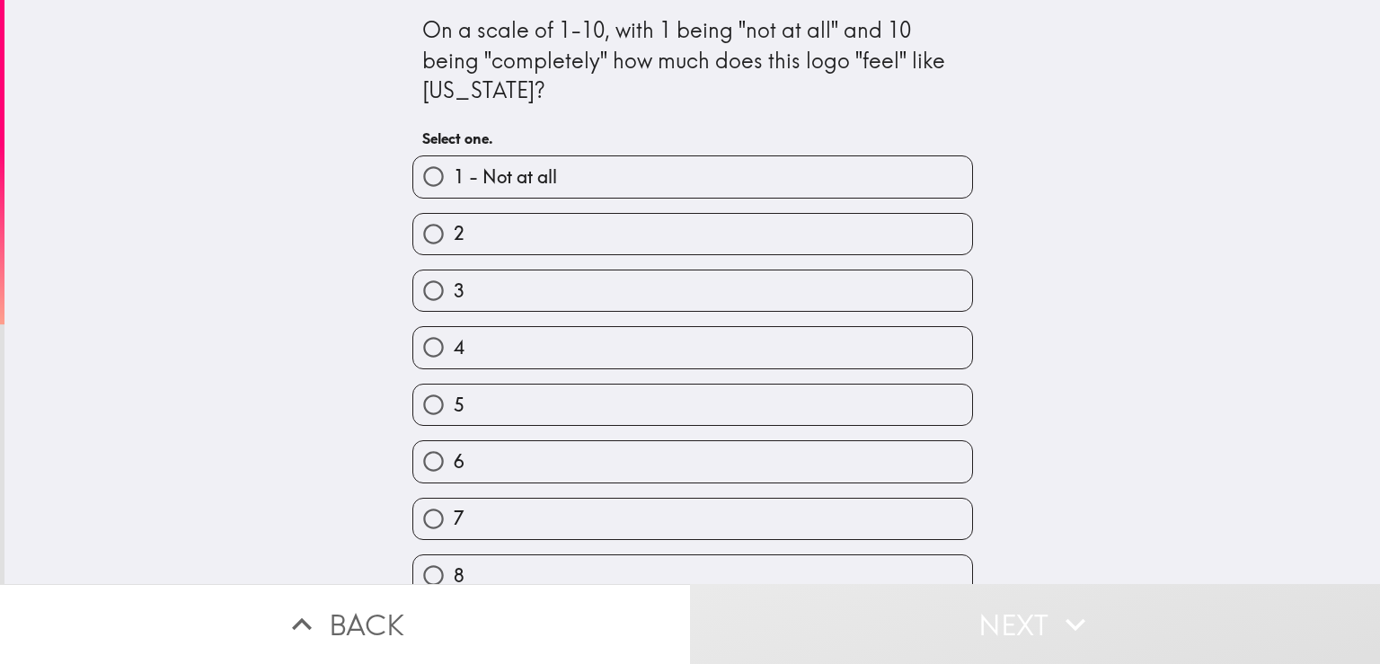
scroll to position [137, 0]
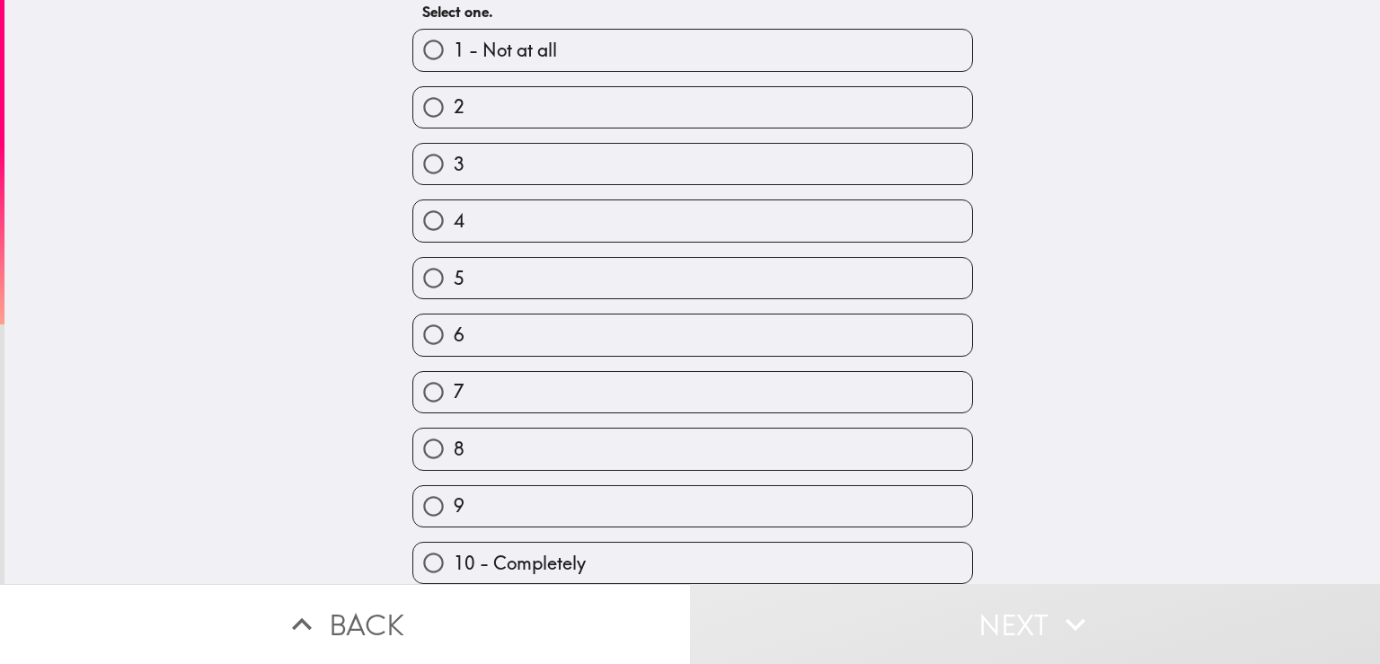
click at [572, 543] on label "10 - Completely" at bounding box center [692, 563] width 559 height 40
click at [454, 543] on input "10 - Completely" at bounding box center [433, 563] width 40 height 40
radio input "true"
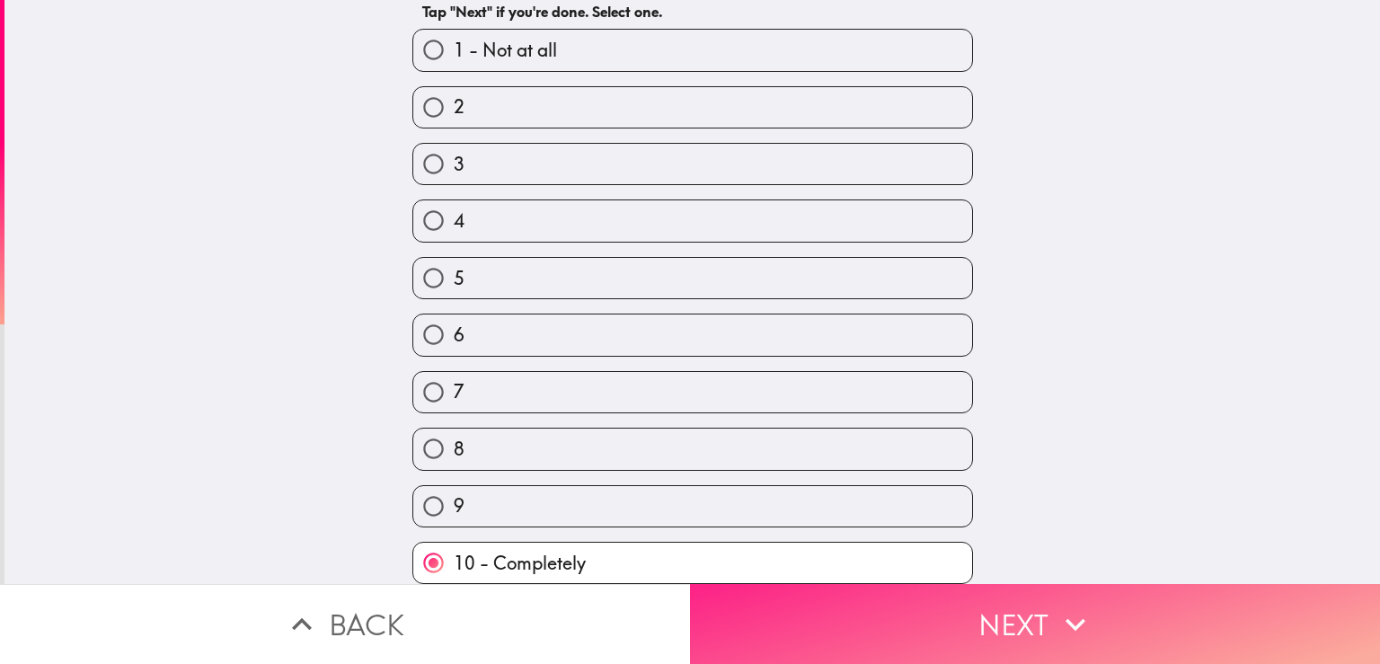
click at [837, 616] on button "Next" at bounding box center [1035, 624] width 690 height 80
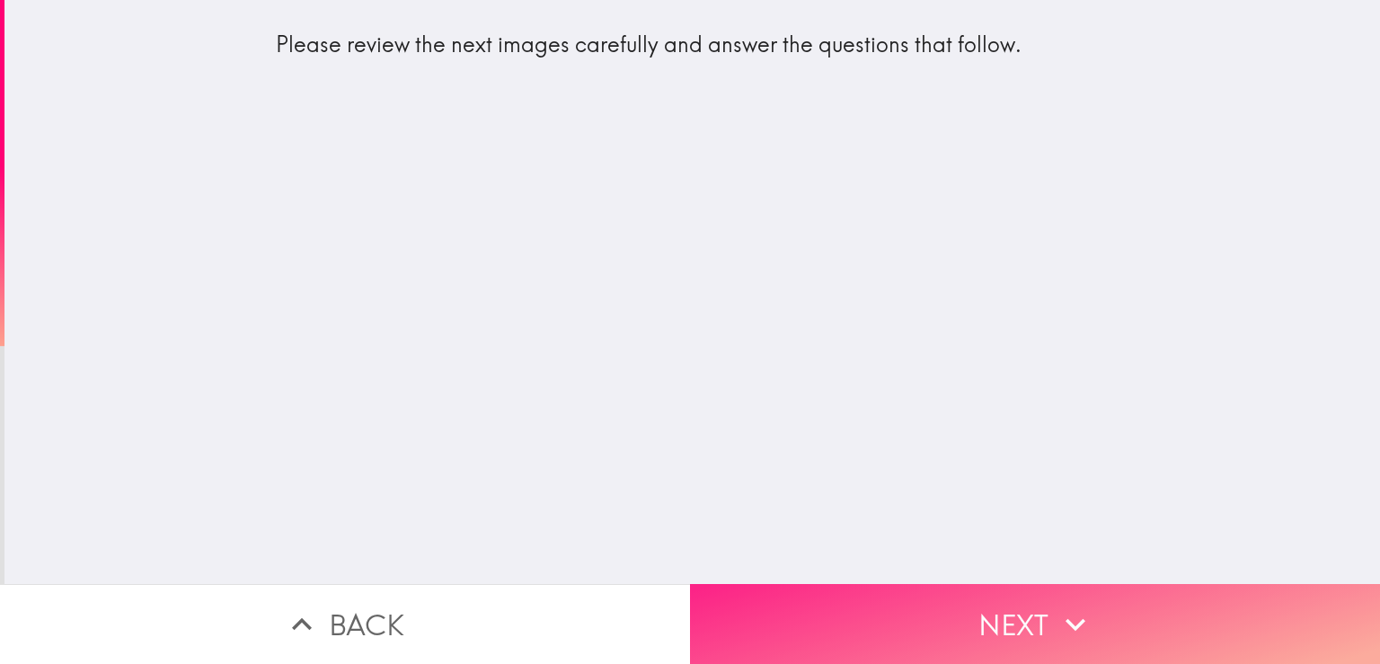
click at [810, 598] on button "Next" at bounding box center [1035, 624] width 690 height 80
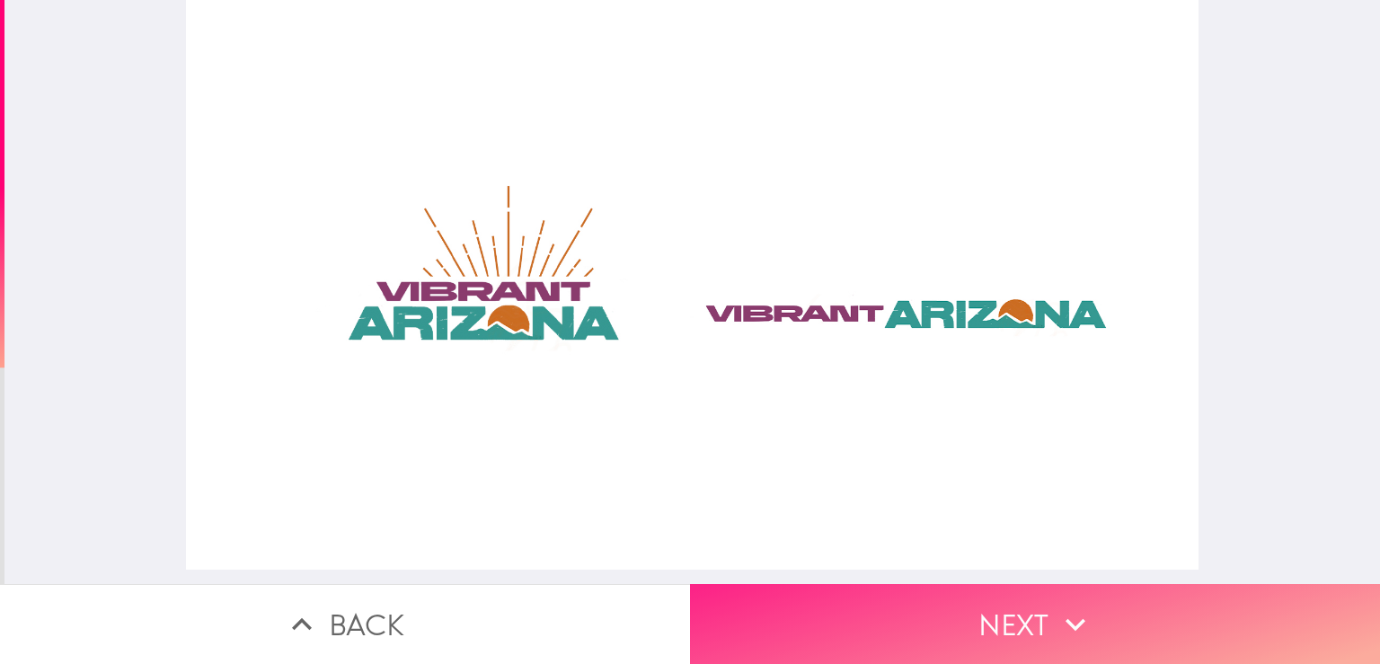
click at [885, 595] on button "Next" at bounding box center [1035, 624] width 690 height 80
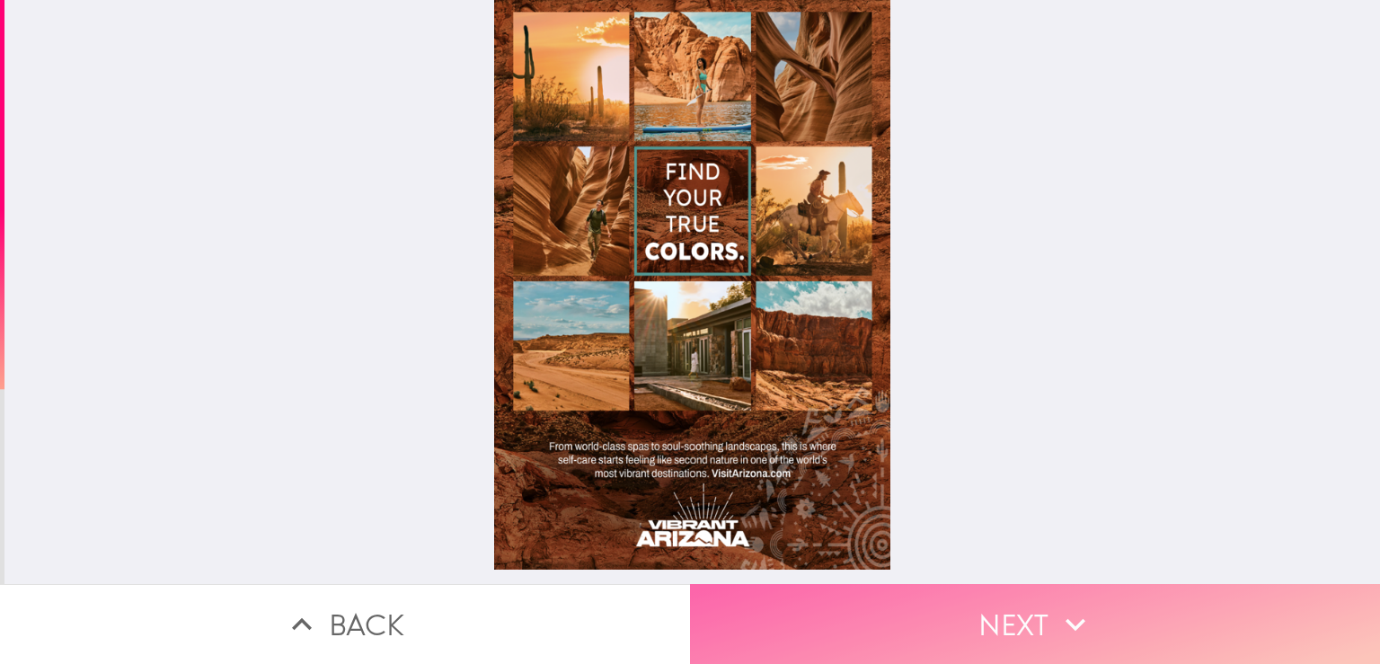
click at [886, 599] on button "Next" at bounding box center [1035, 624] width 690 height 80
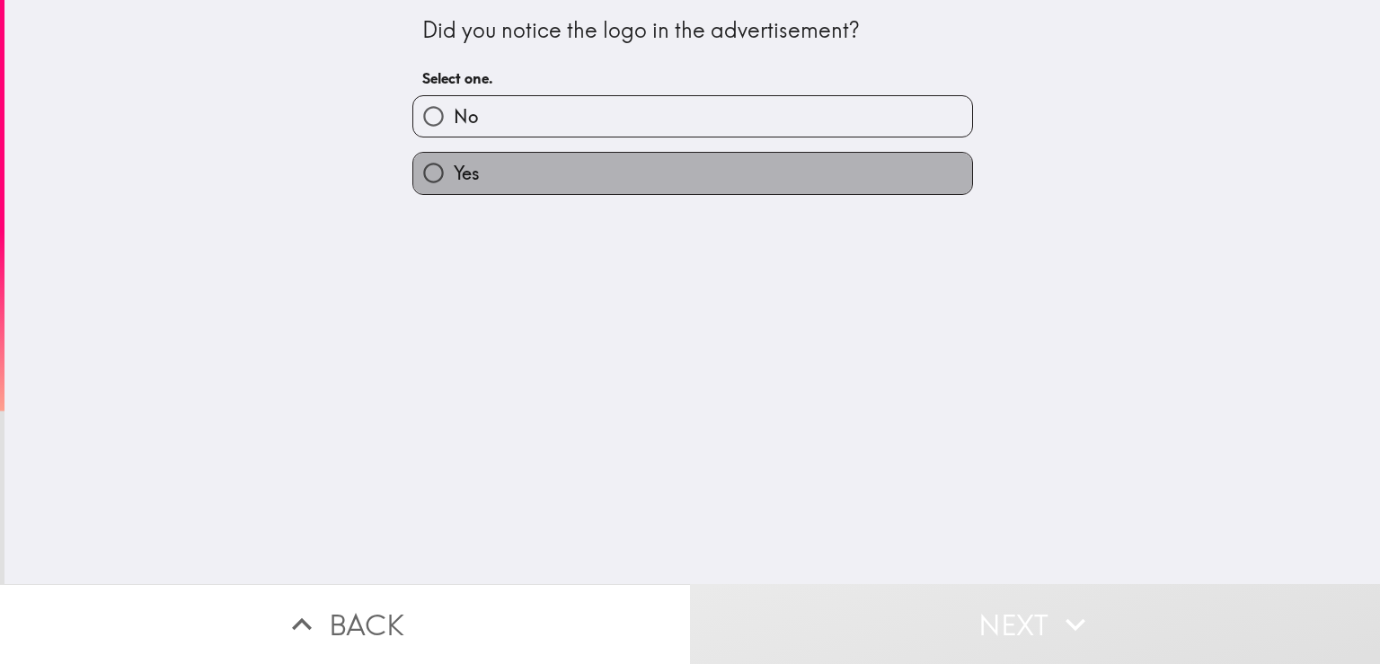
click at [586, 187] on label "Yes" at bounding box center [692, 173] width 559 height 40
click at [454, 187] on input "Yes" at bounding box center [433, 173] width 40 height 40
radio input "true"
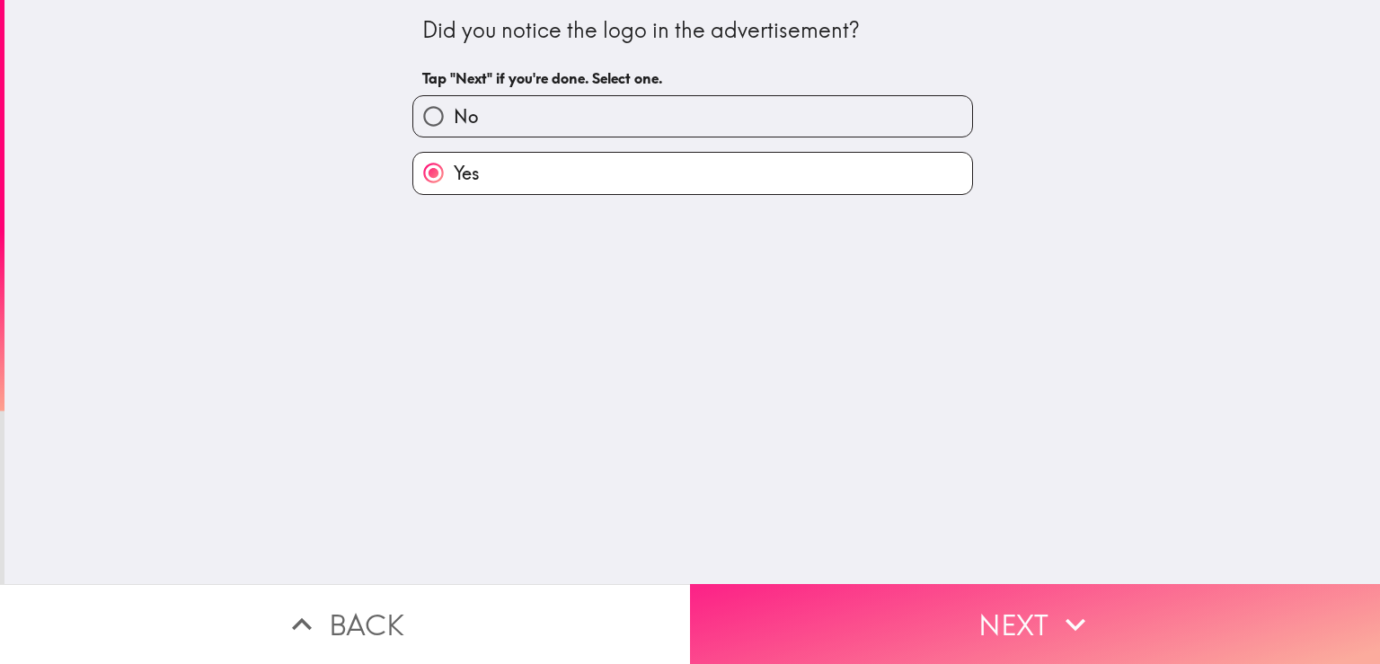
click at [926, 602] on button "Next" at bounding box center [1035, 624] width 690 height 80
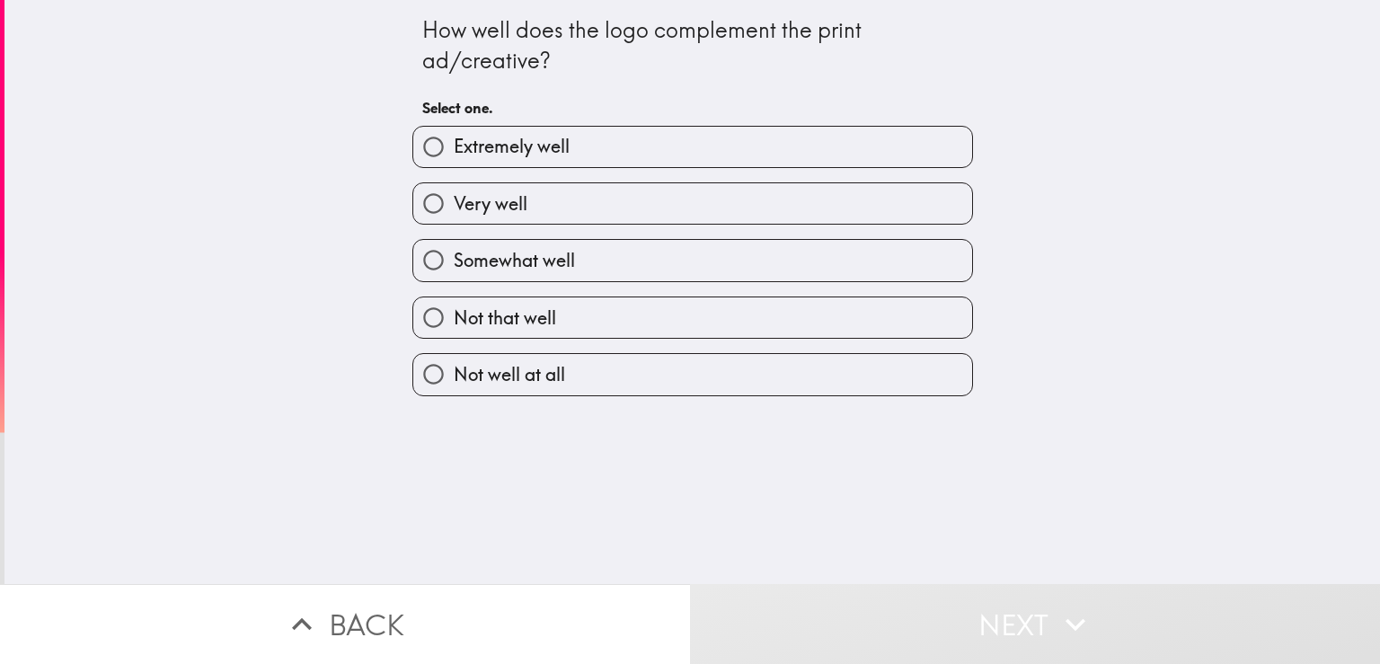
click at [584, 139] on label "Extremely well" at bounding box center [692, 147] width 559 height 40
click at [454, 139] on input "Extremely well" at bounding box center [433, 147] width 40 height 40
radio input "true"
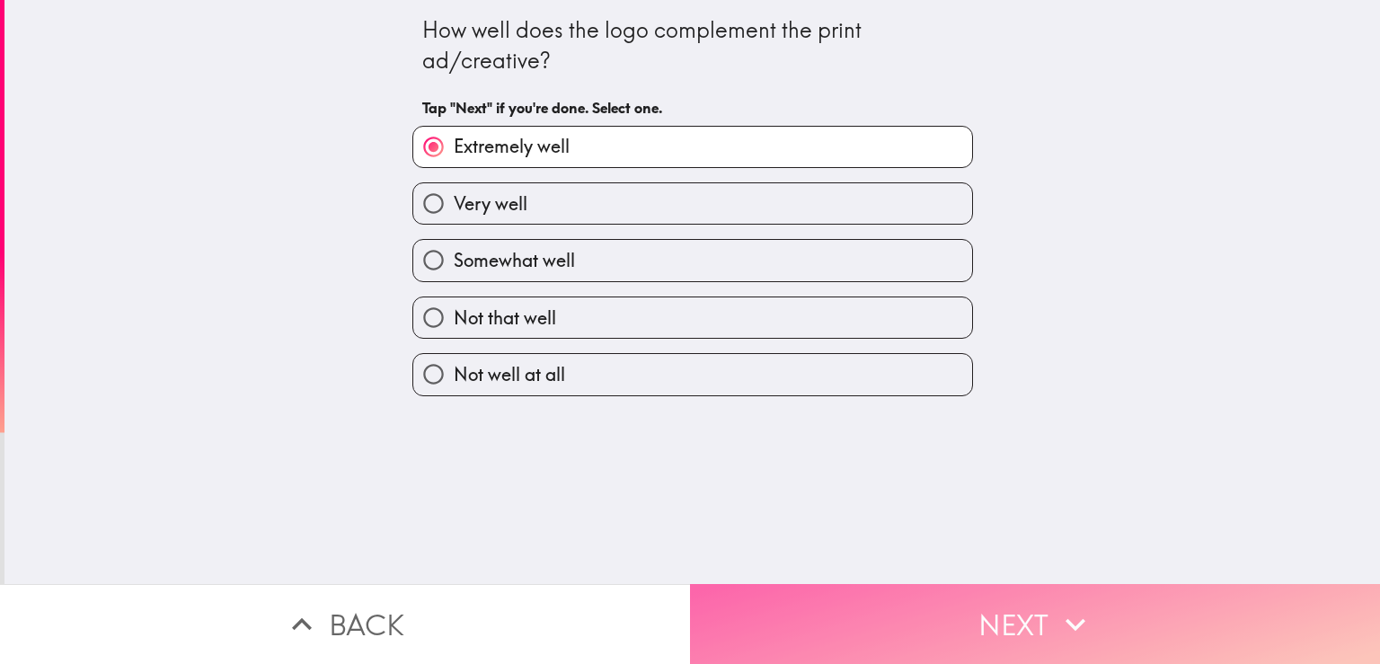
click at [908, 598] on button "Next" at bounding box center [1035, 624] width 690 height 80
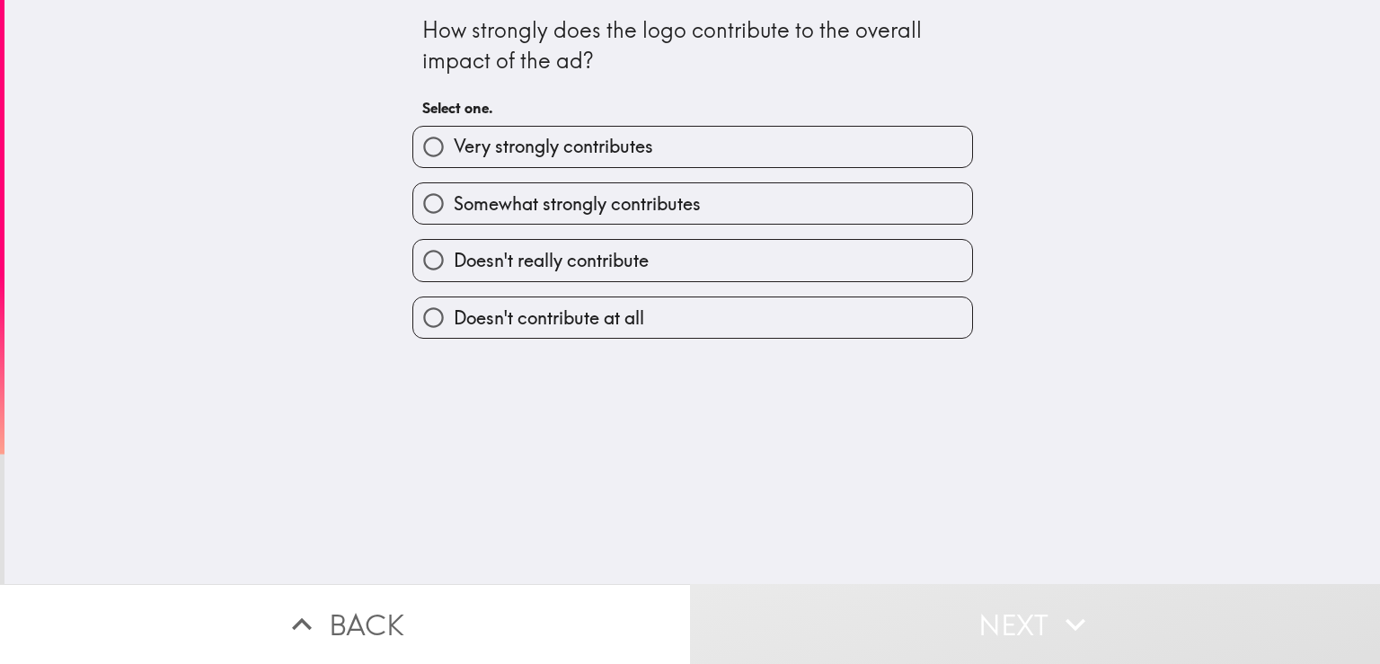
click at [621, 153] on span "Very strongly contributes" at bounding box center [553, 146] width 199 height 25
click at [454, 153] on input "Very strongly contributes" at bounding box center [433, 147] width 40 height 40
radio input "true"
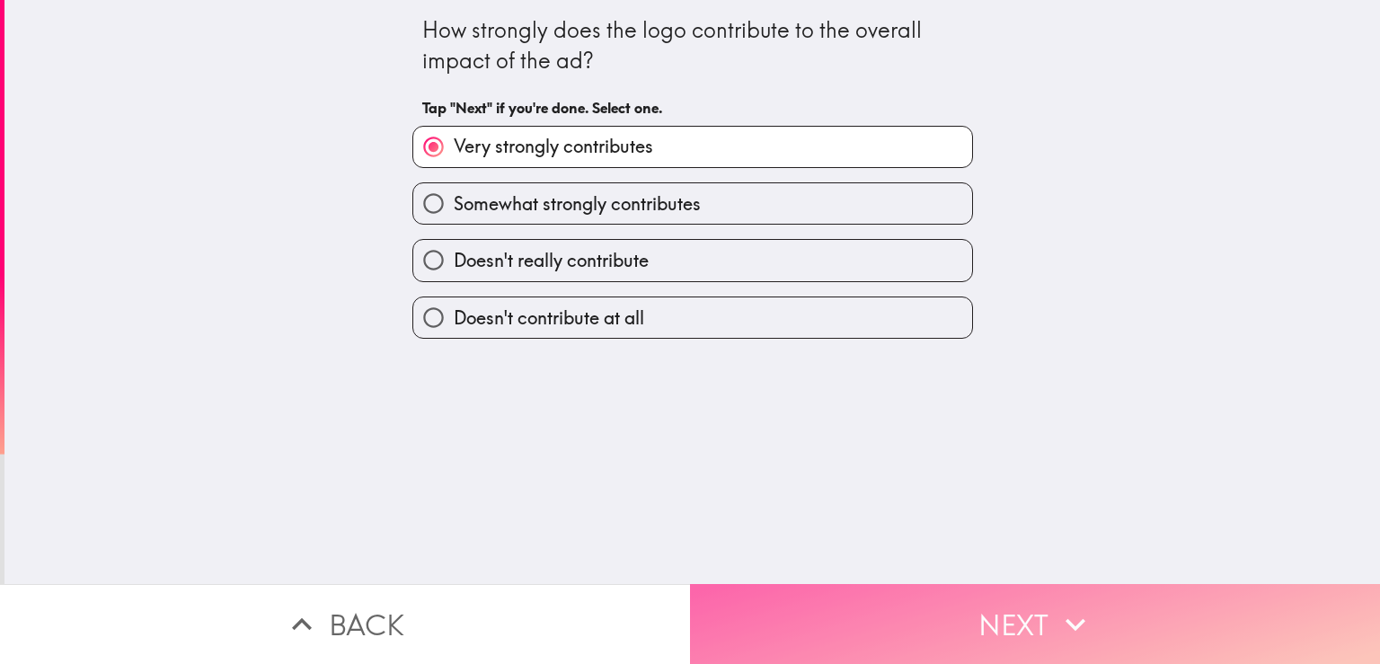
click at [939, 598] on button "Next" at bounding box center [1035, 624] width 690 height 80
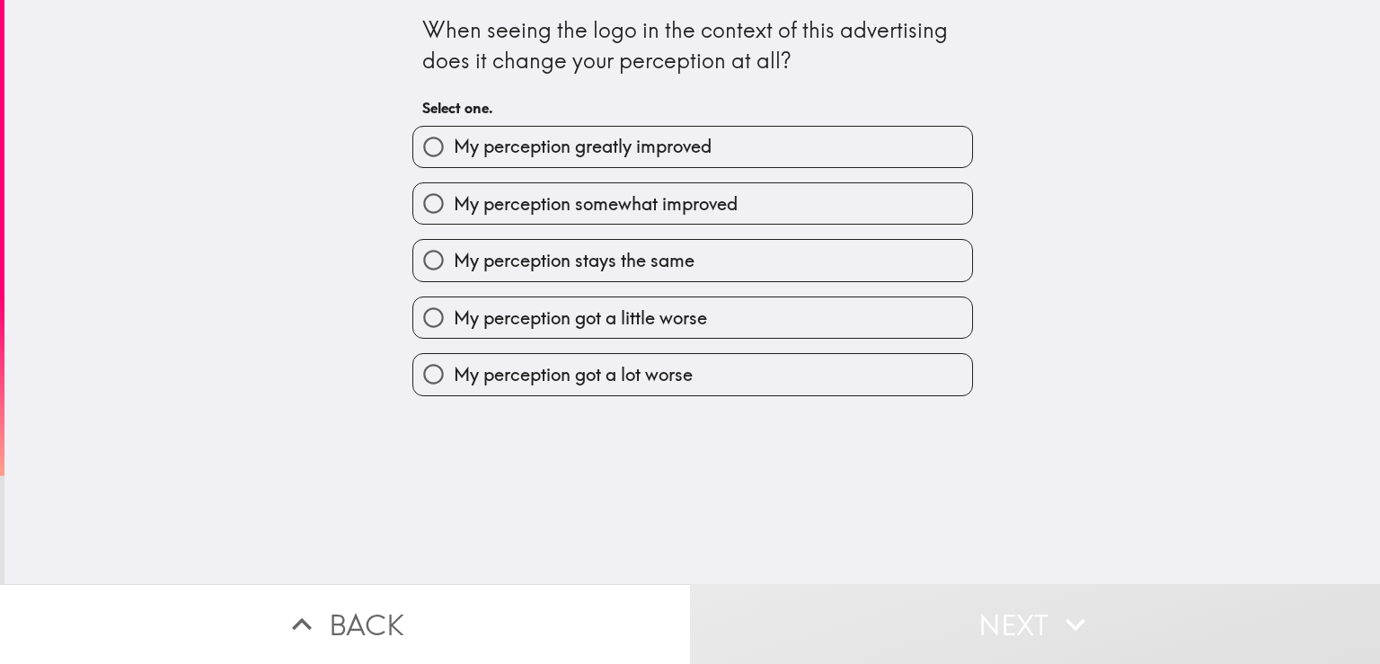
click at [649, 141] on span "My perception greatly improved" at bounding box center [583, 146] width 258 height 25
click at [454, 141] on input "My perception greatly improved" at bounding box center [433, 147] width 40 height 40
radio input "true"
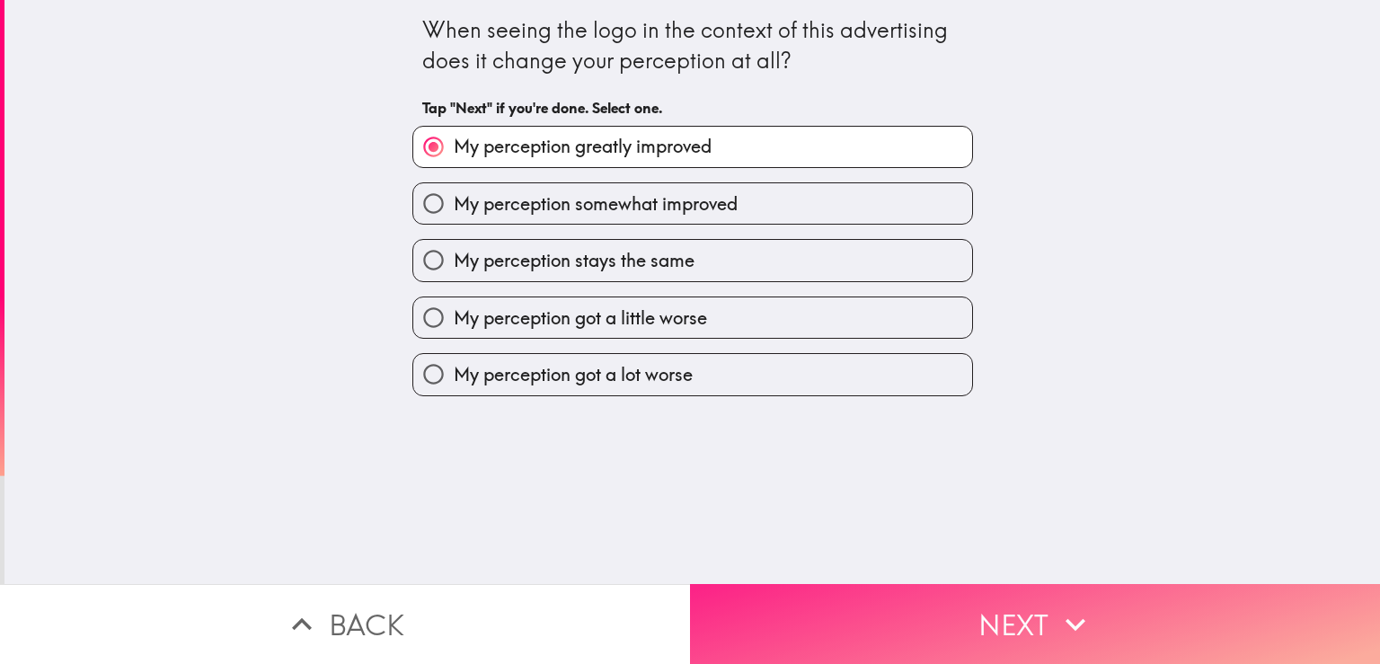
click at [936, 606] on button "Next" at bounding box center [1035, 624] width 690 height 80
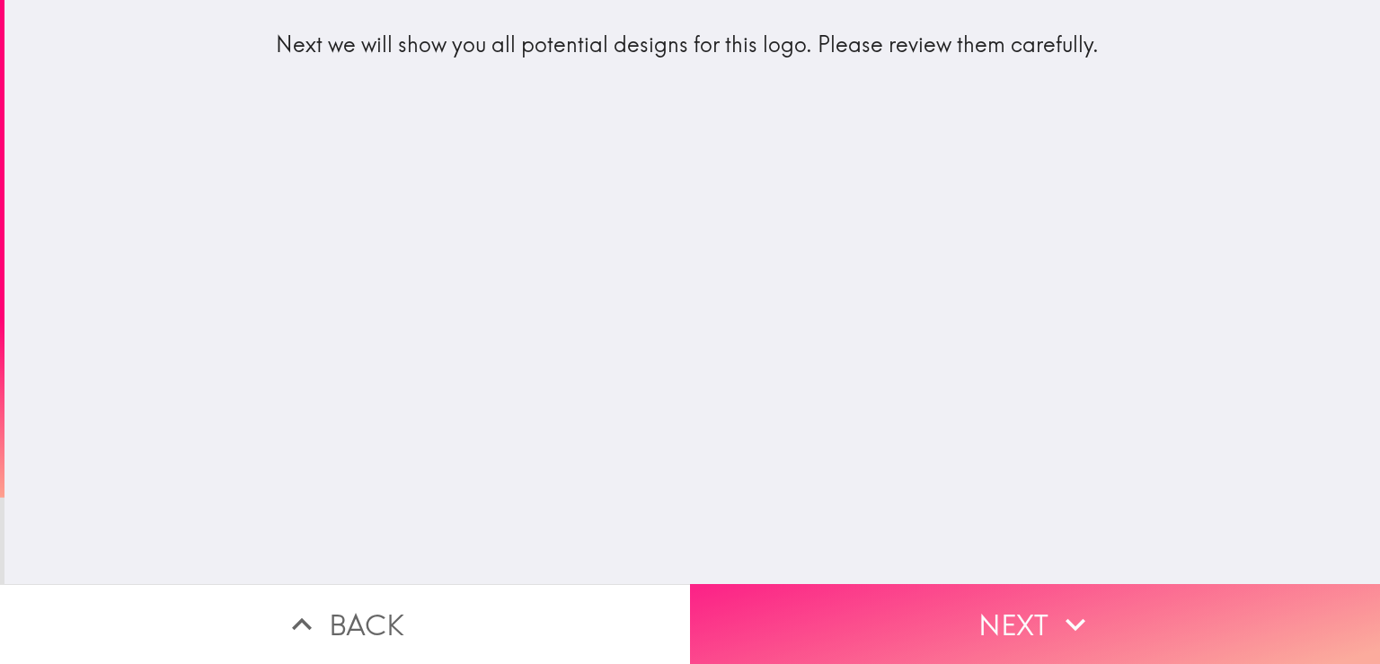
click at [940, 600] on button "Next" at bounding box center [1035, 624] width 690 height 80
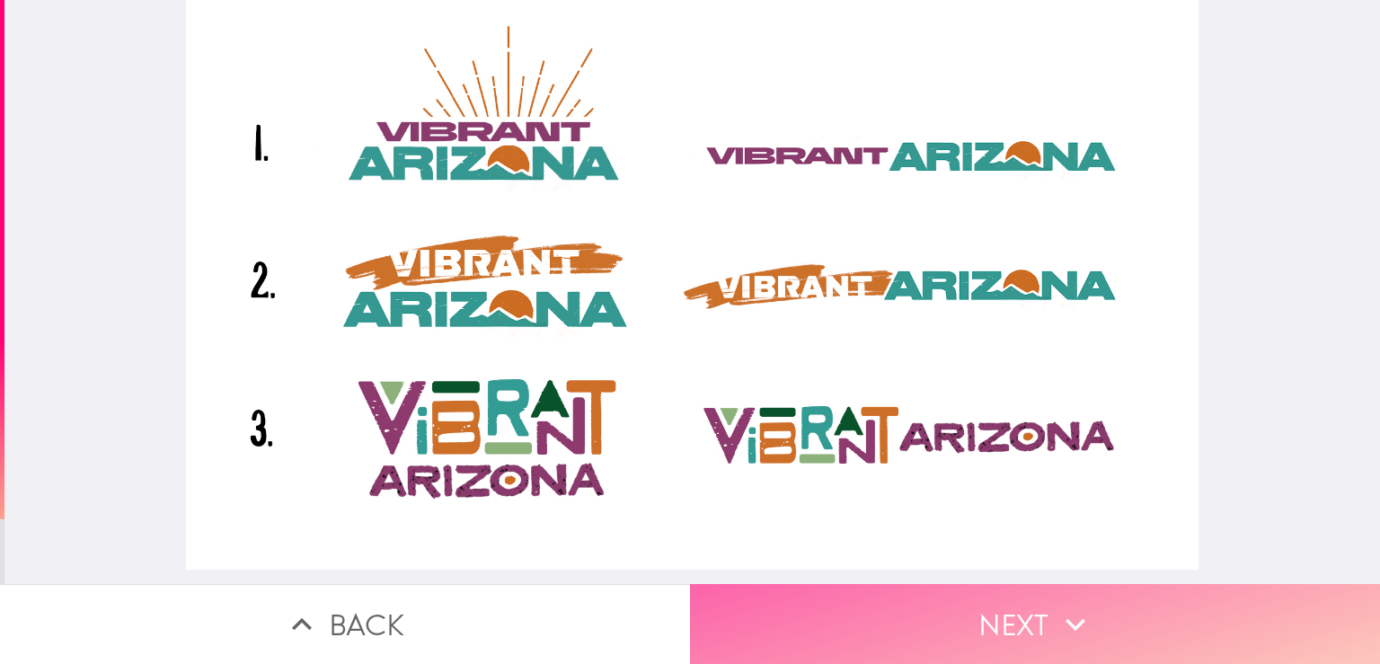
click at [916, 593] on button "Next" at bounding box center [1035, 624] width 690 height 80
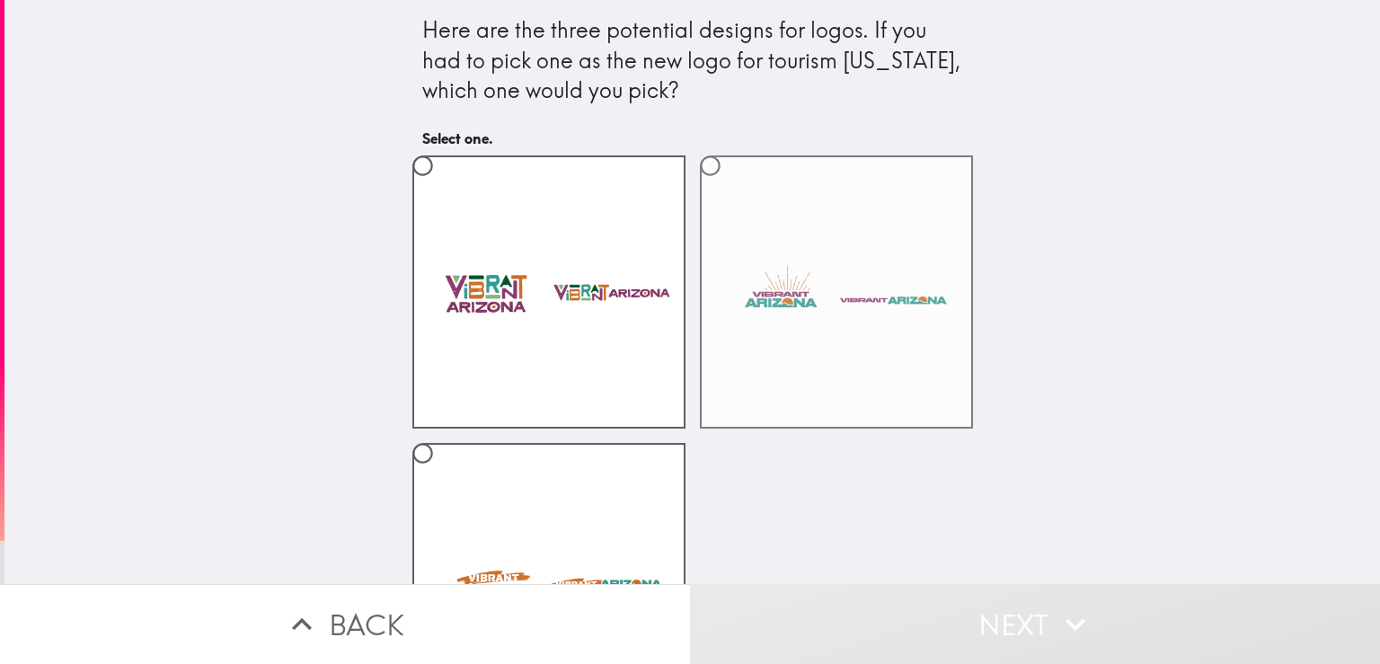
click at [753, 309] on label at bounding box center [836, 291] width 273 height 273
click at [731, 186] on input "radio" at bounding box center [710, 166] width 40 height 40
radio input "true"
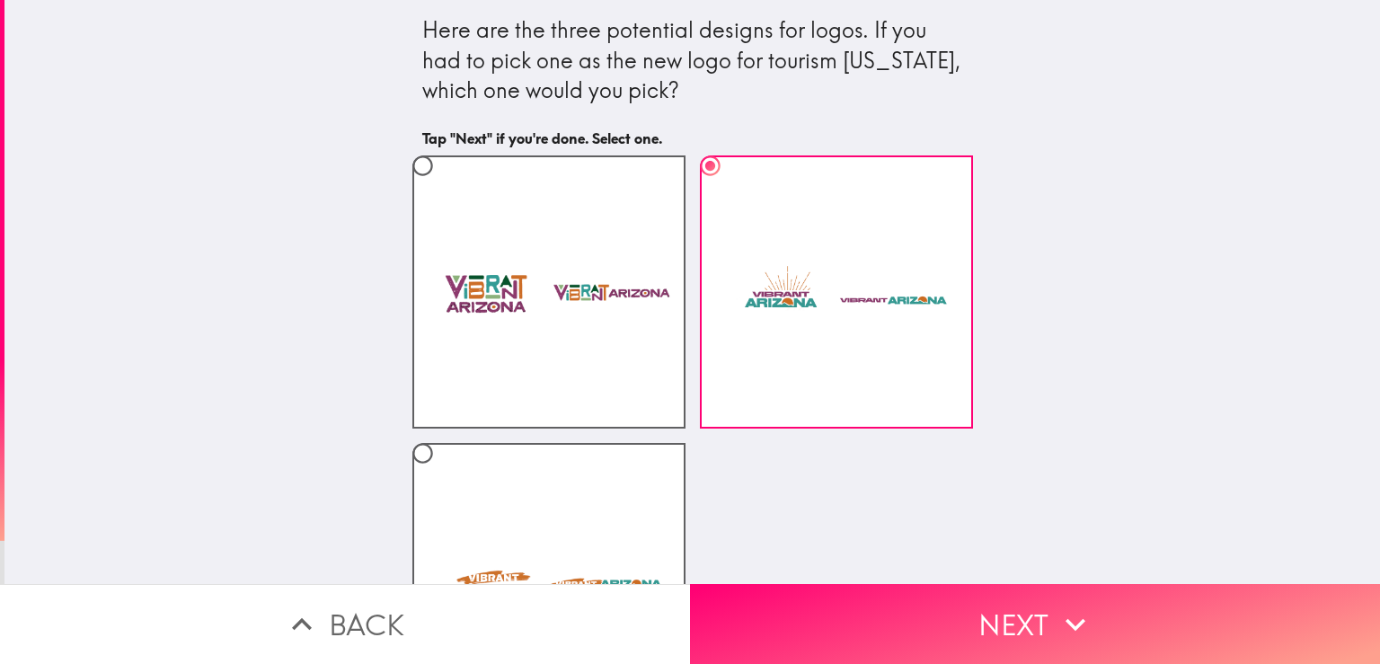
scroll to position [147, 0]
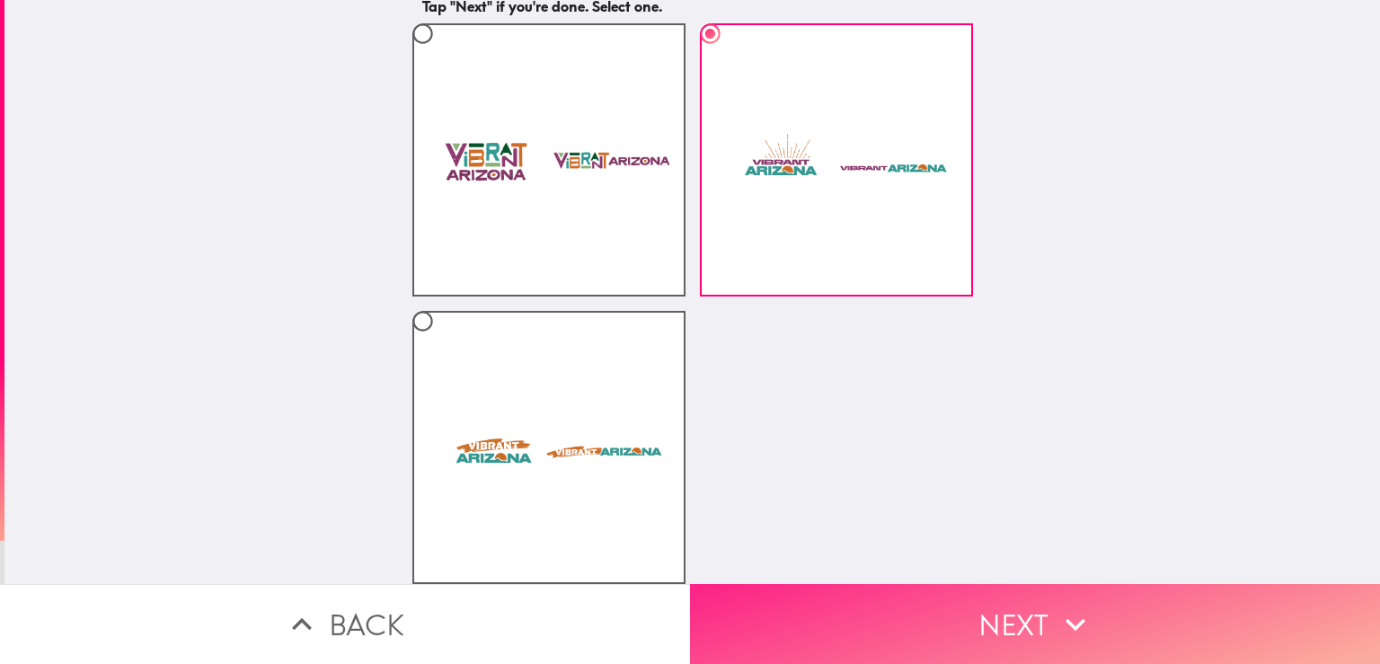
click at [967, 607] on button "Next" at bounding box center [1035, 624] width 690 height 80
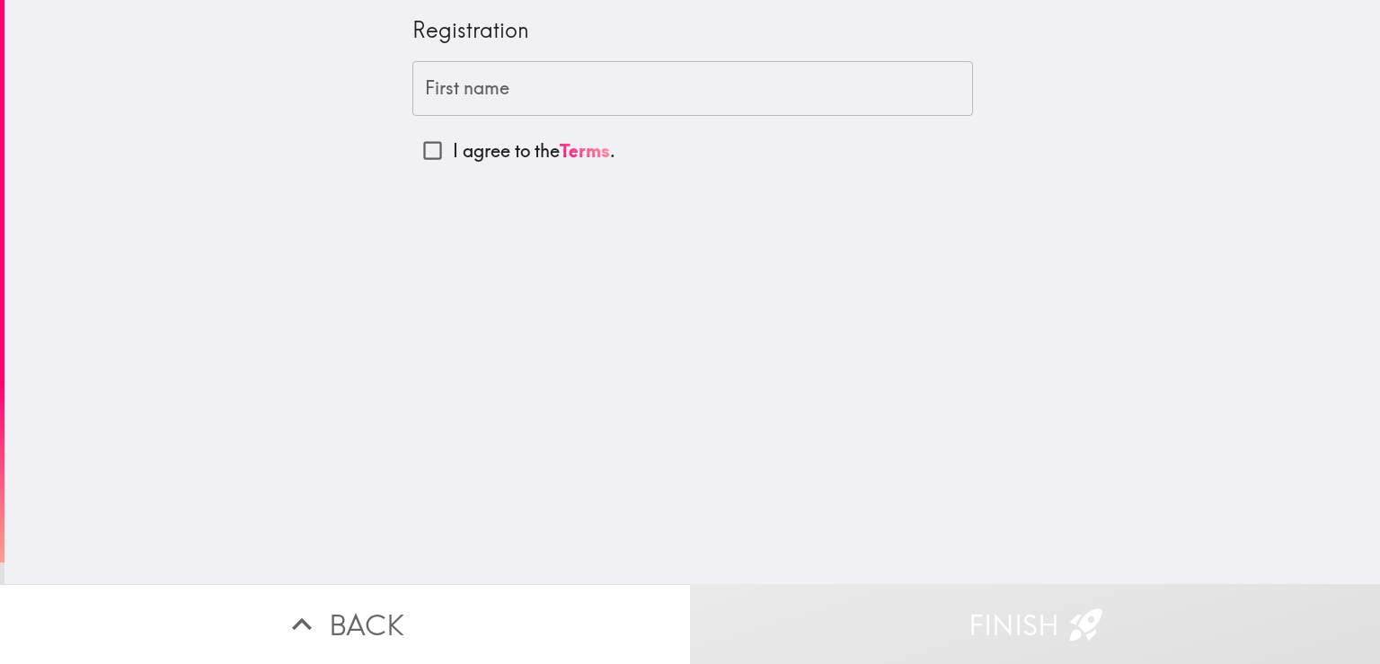
click at [576, 88] on input "First name" at bounding box center [692, 89] width 561 height 56
click at [480, 153] on p "I agree to the Terms ." at bounding box center [534, 150] width 163 height 25
click at [453, 153] on input "I agree to the Terms ." at bounding box center [432, 150] width 40 height 40
checkbox input "true"
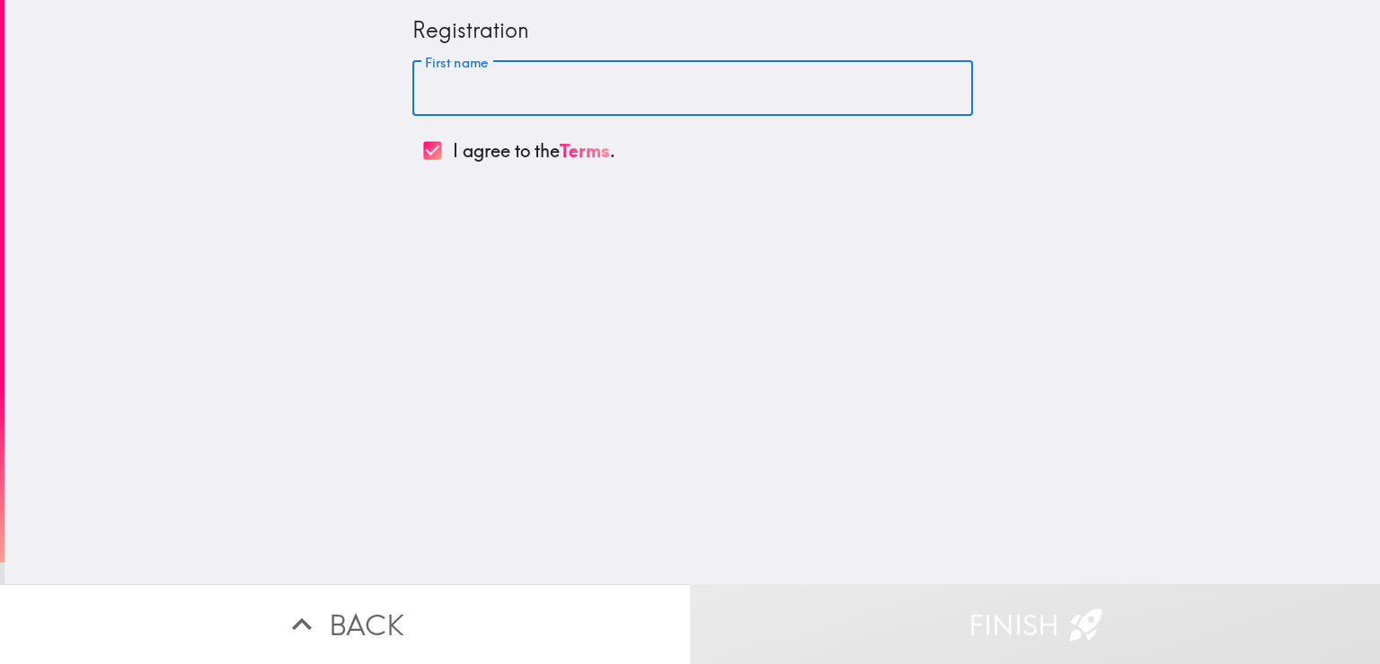
click at [504, 99] on input "First name" at bounding box center [692, 89] width 561 height 56
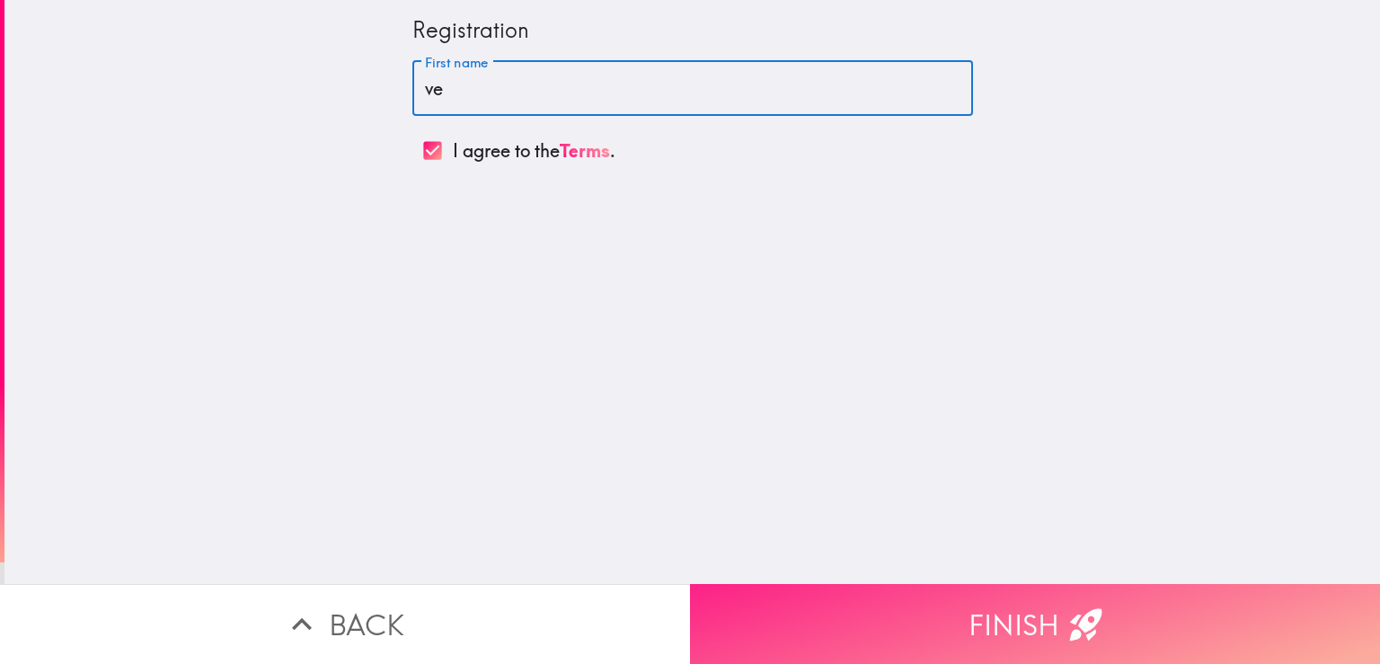
type input "v"
type input "[US_STATE]"
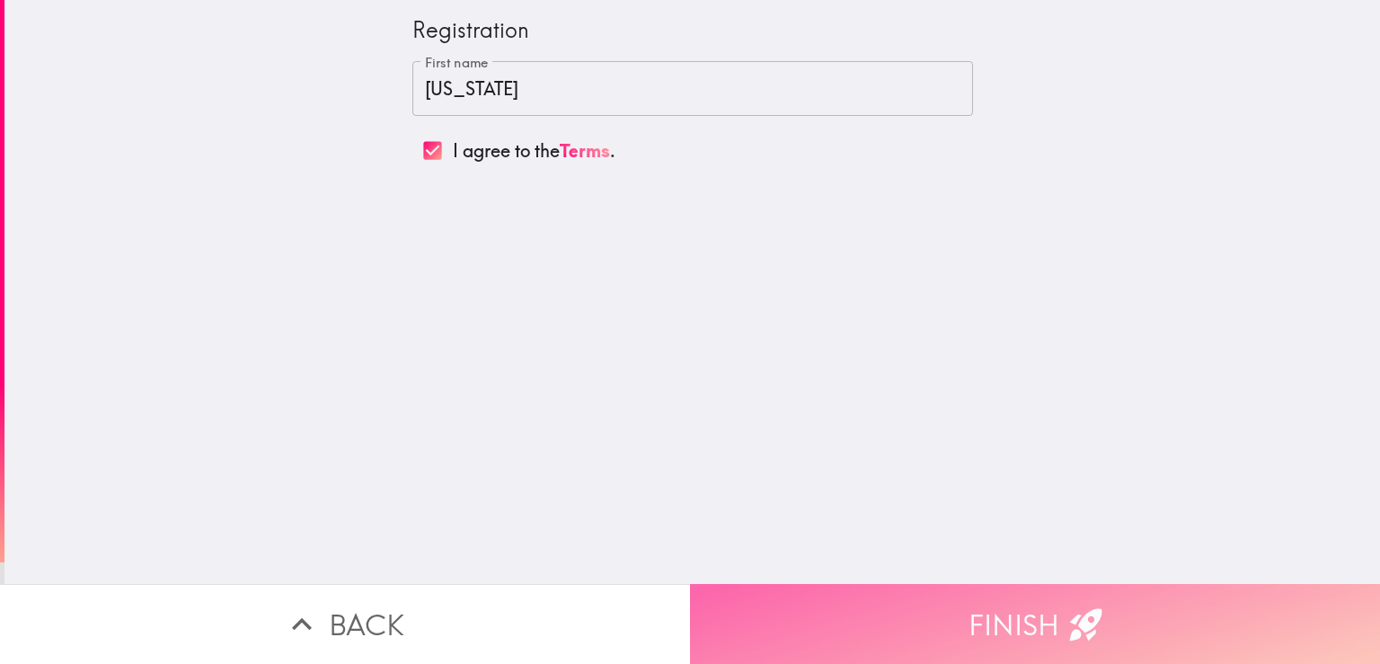
click at [1087, 632] on button "Finish" at bounding box center [1035, 624] width 690 height 80
